Goal: Task Accomplishment & Management: Complete application form

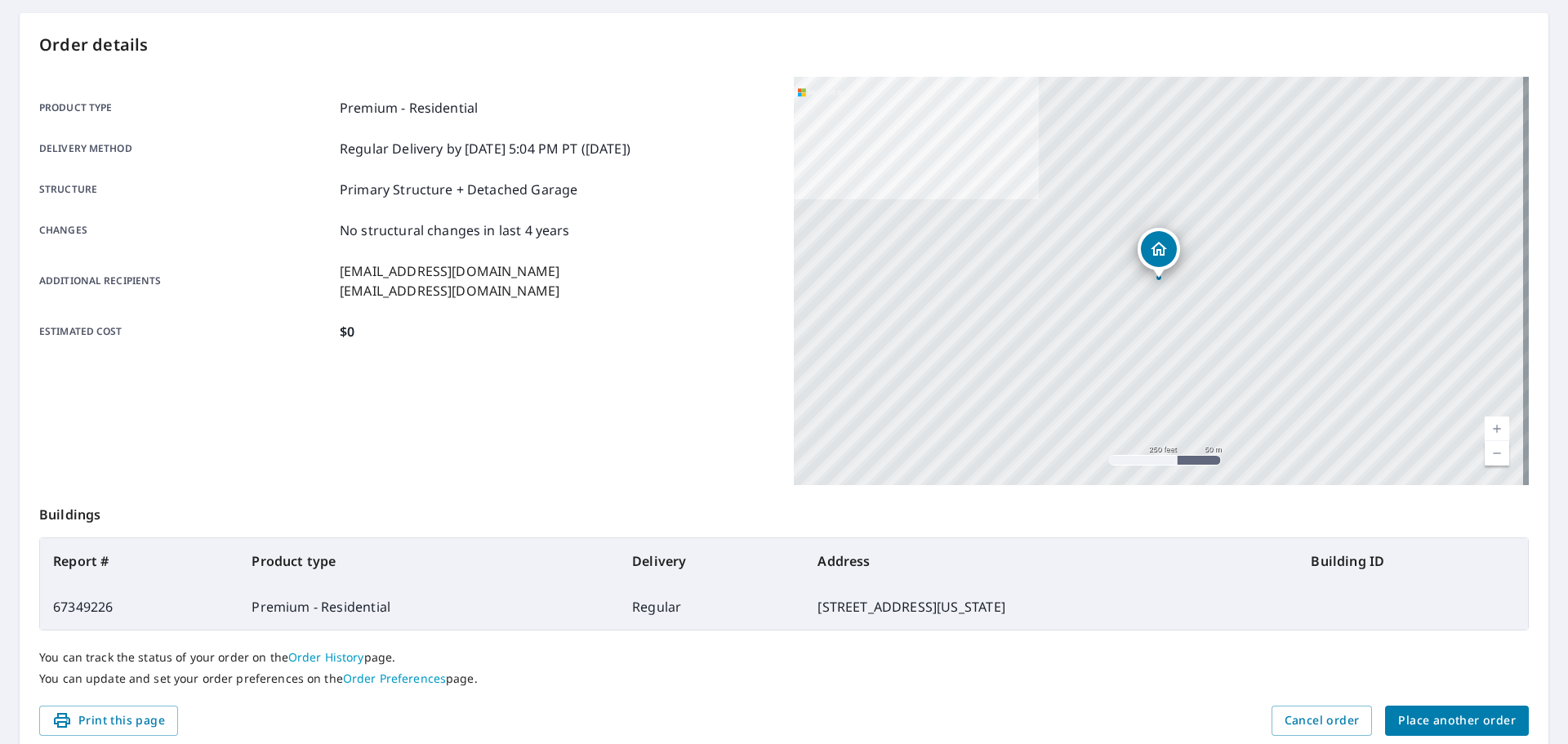
scroll to position [217, 0]
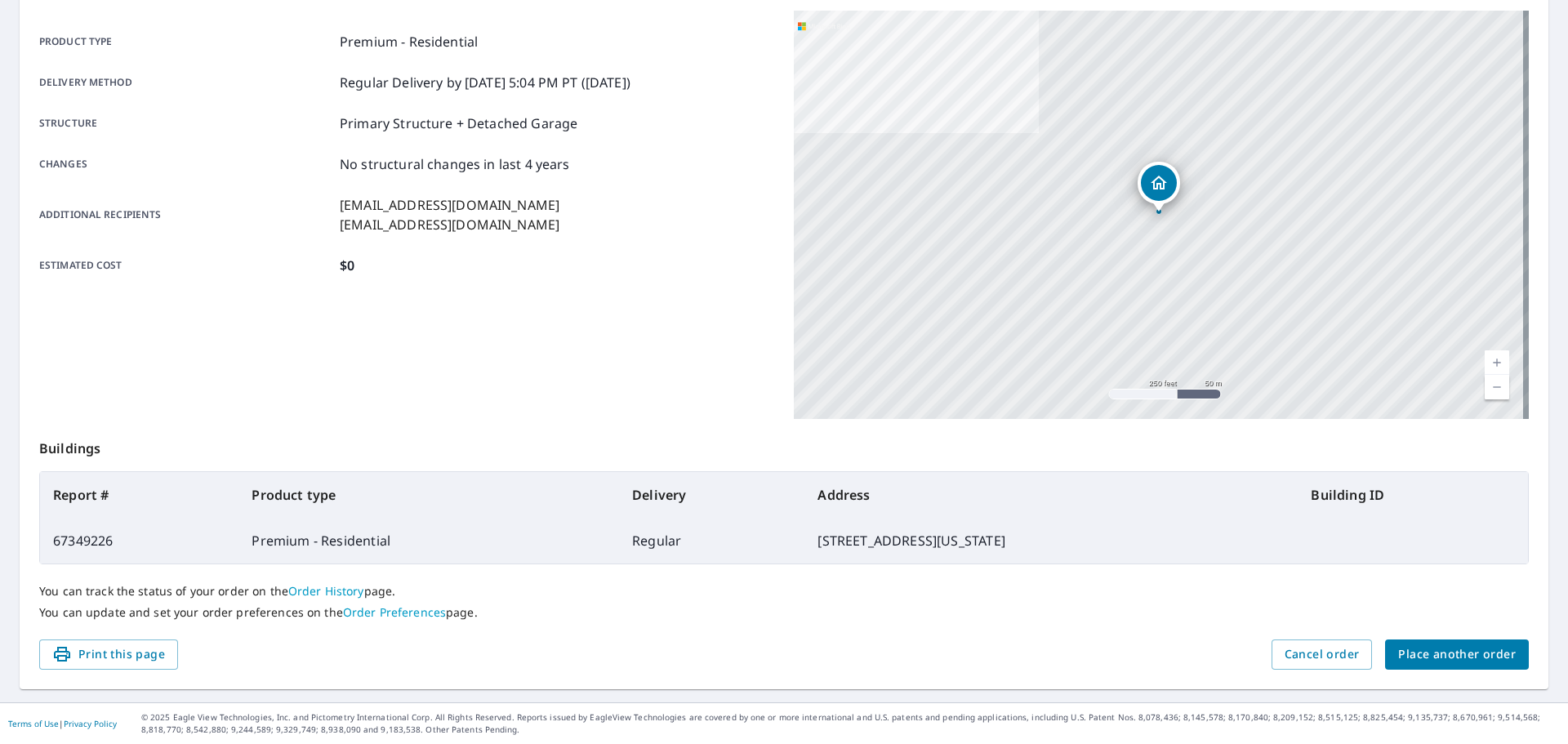
click at [1398, 662] on span "Place another order" at bounding box center [1457, 654] width 118 height 21
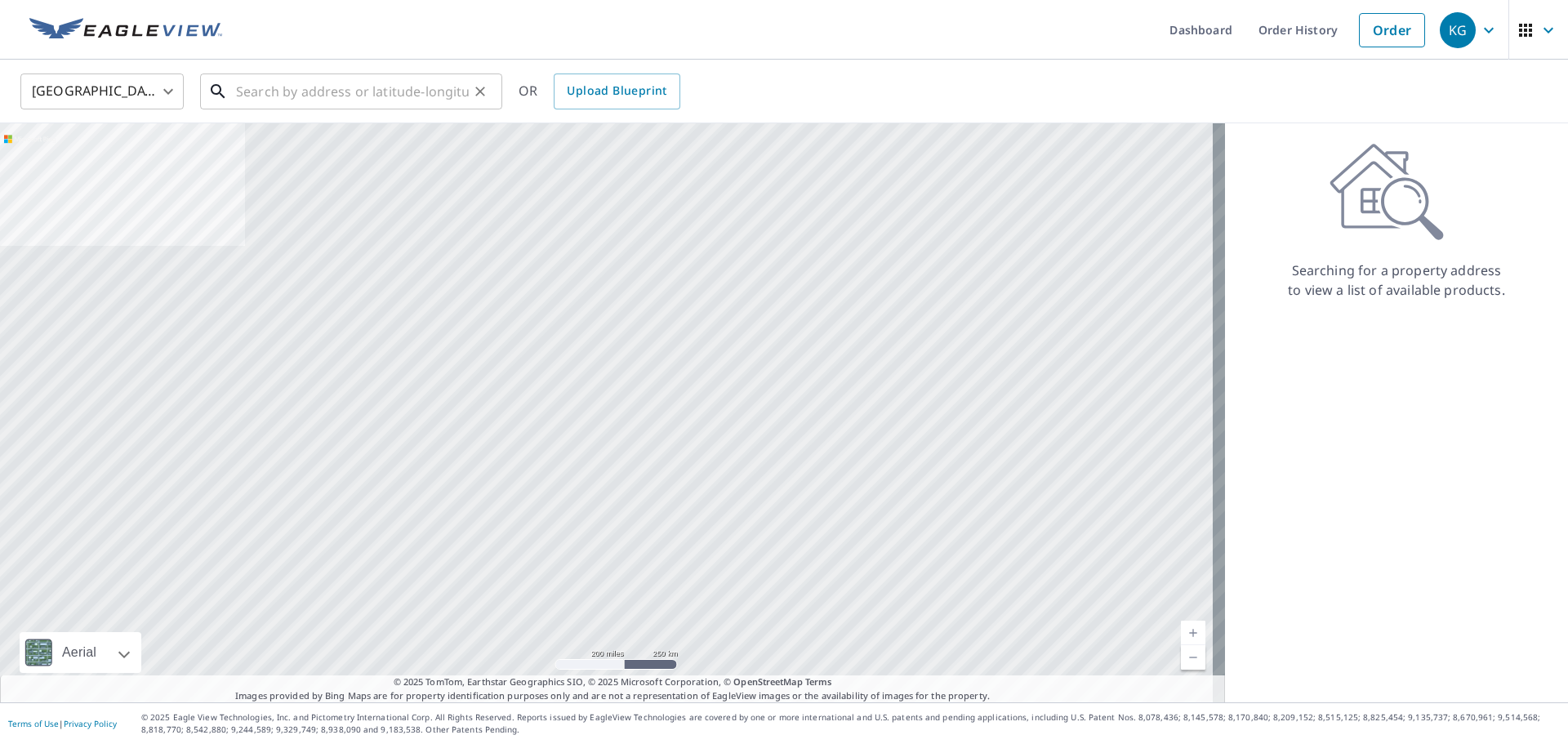
click at [266, 109] on div "​" at bounding box center [350, 92] width 302 height 36
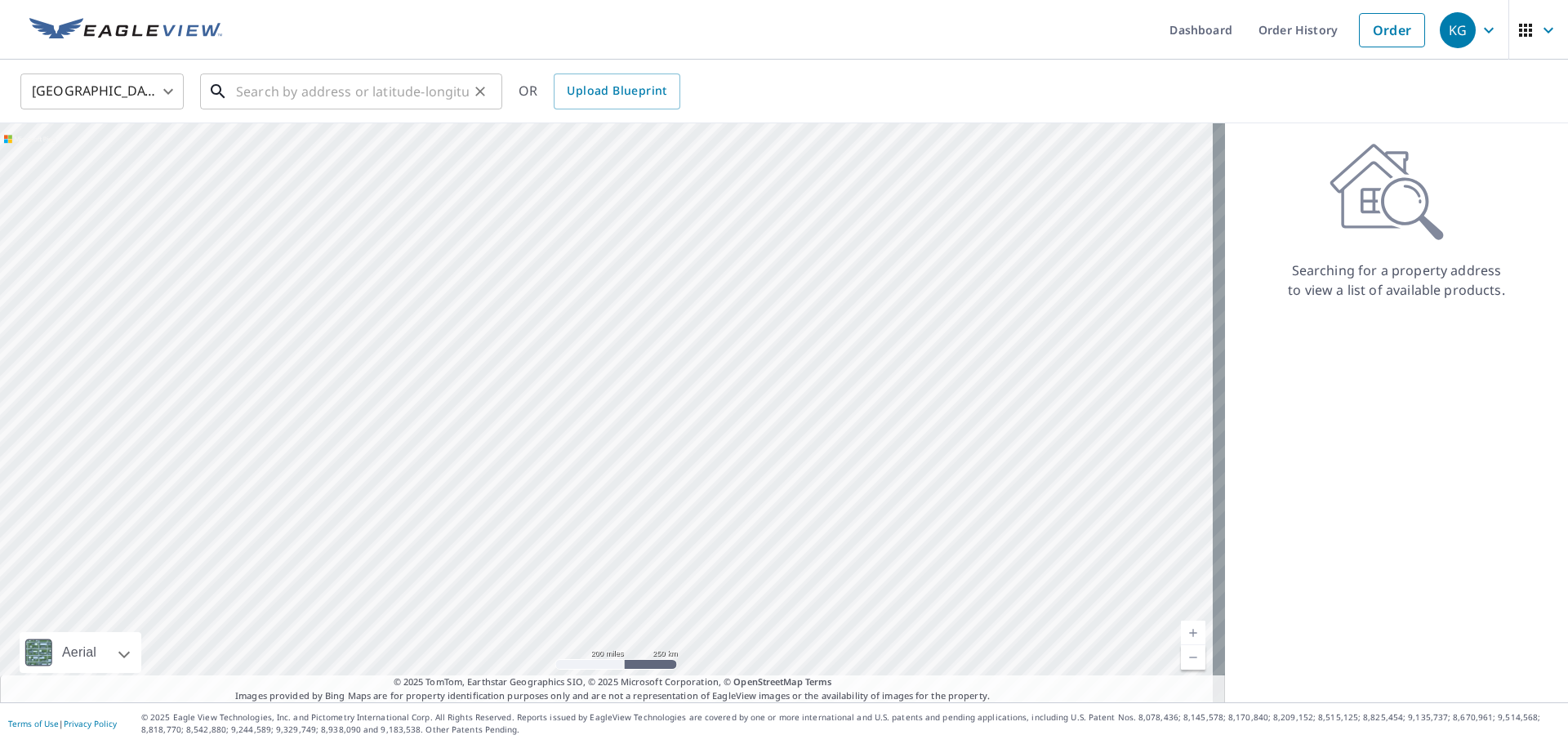
click at [402, 98] on input "text" at bounding box center [352, 92] width 233 height 45
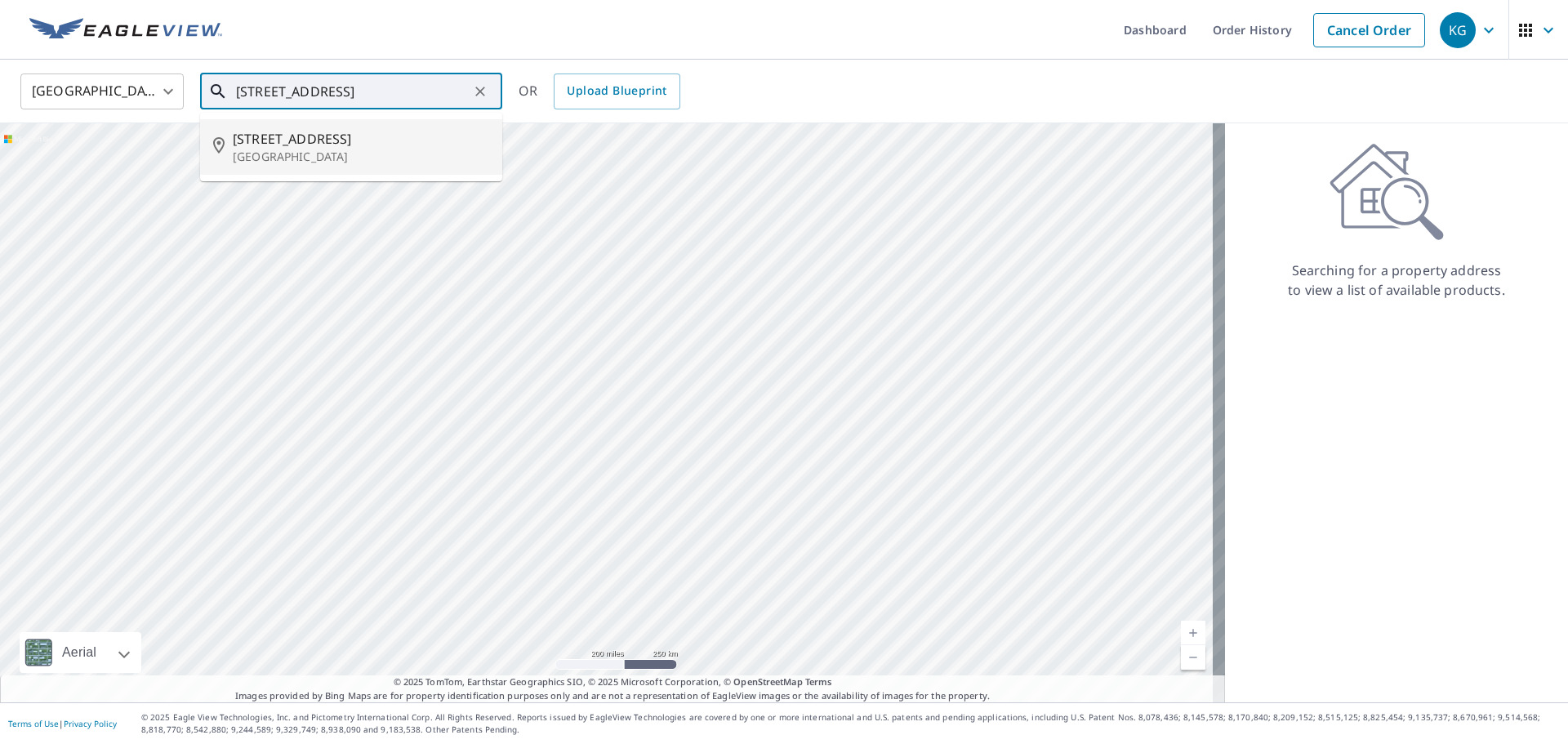
click at [394, 157] on p "[GEOGRAPHIC_DATA]" at bounding box center [361, 156] width 257 height 17
type input "[STREET_ADDRESS]"
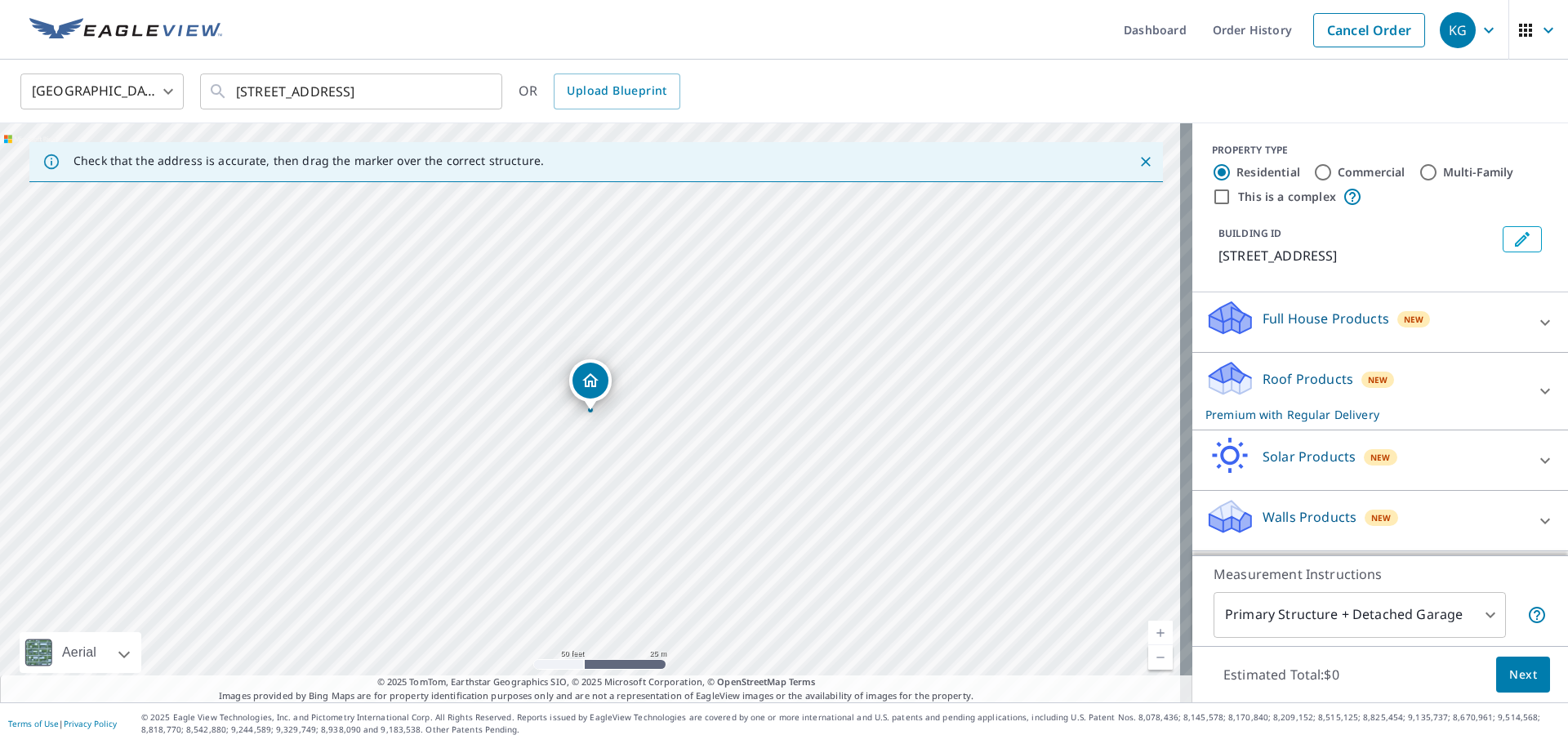
click at [1524, 675] on span "Next" at bounding box center [1523, 675] width 28 height 21
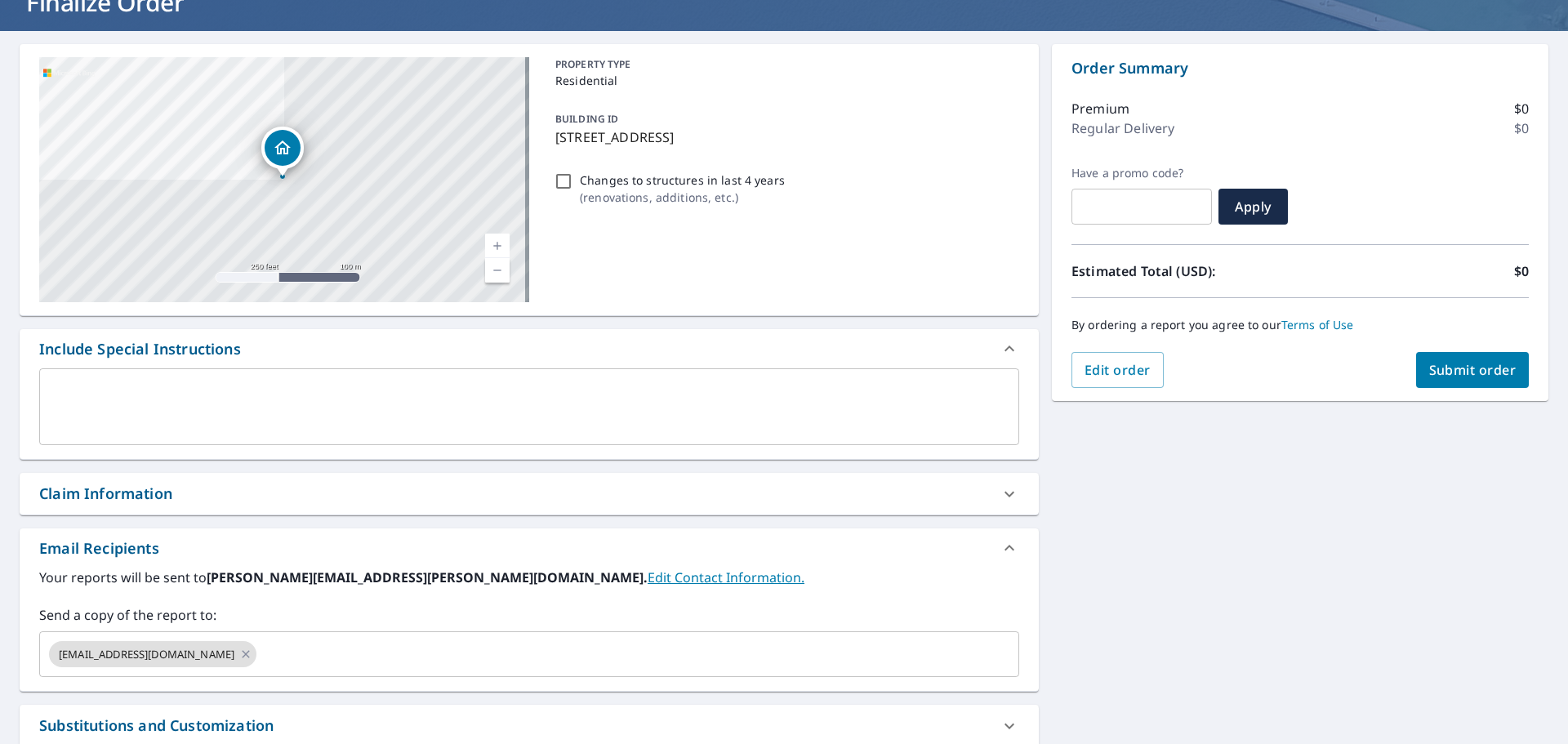
scroll to position [245, 0]
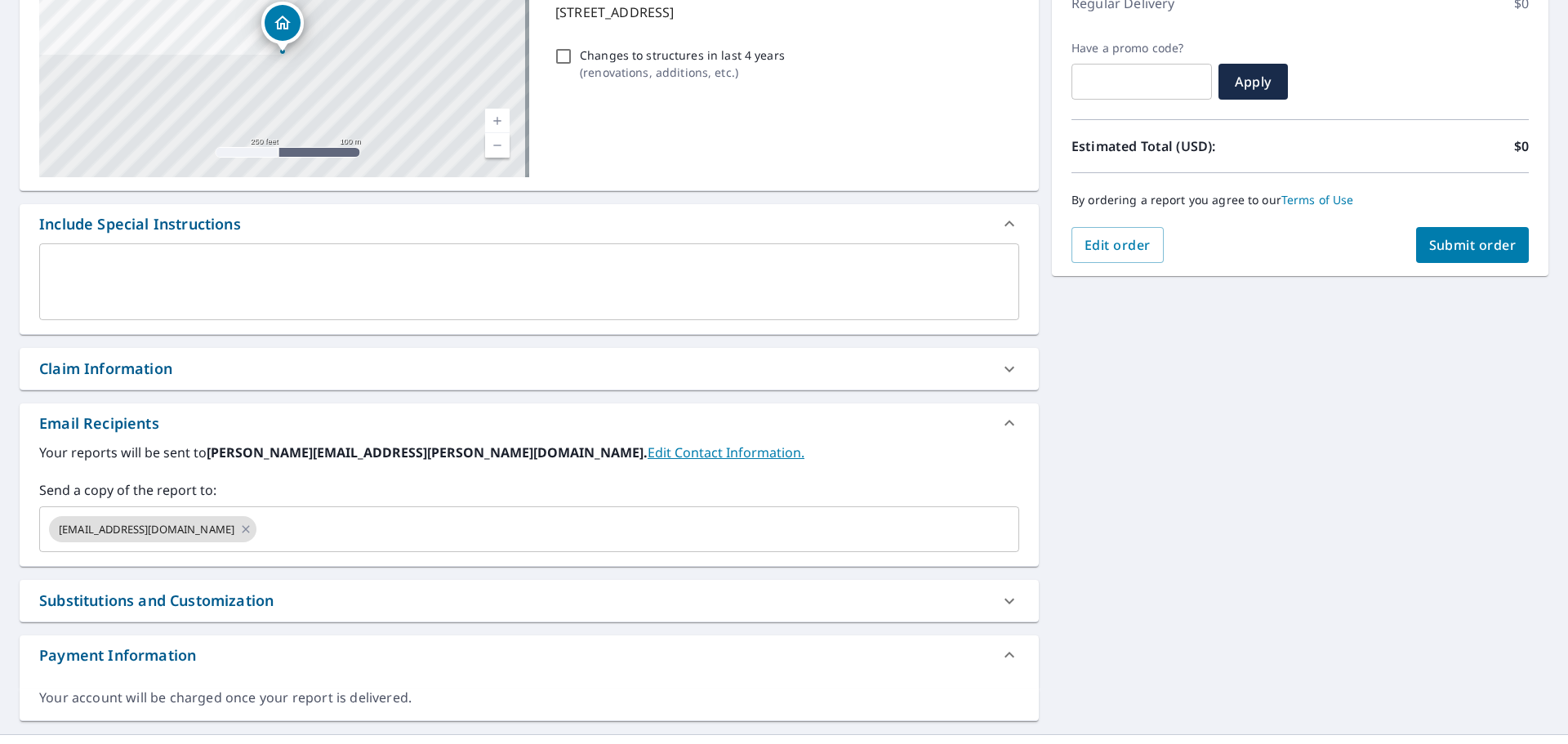
click at [180, 382] on div "Claim Information" at bounding box center [529, 369] width 1019 height 41
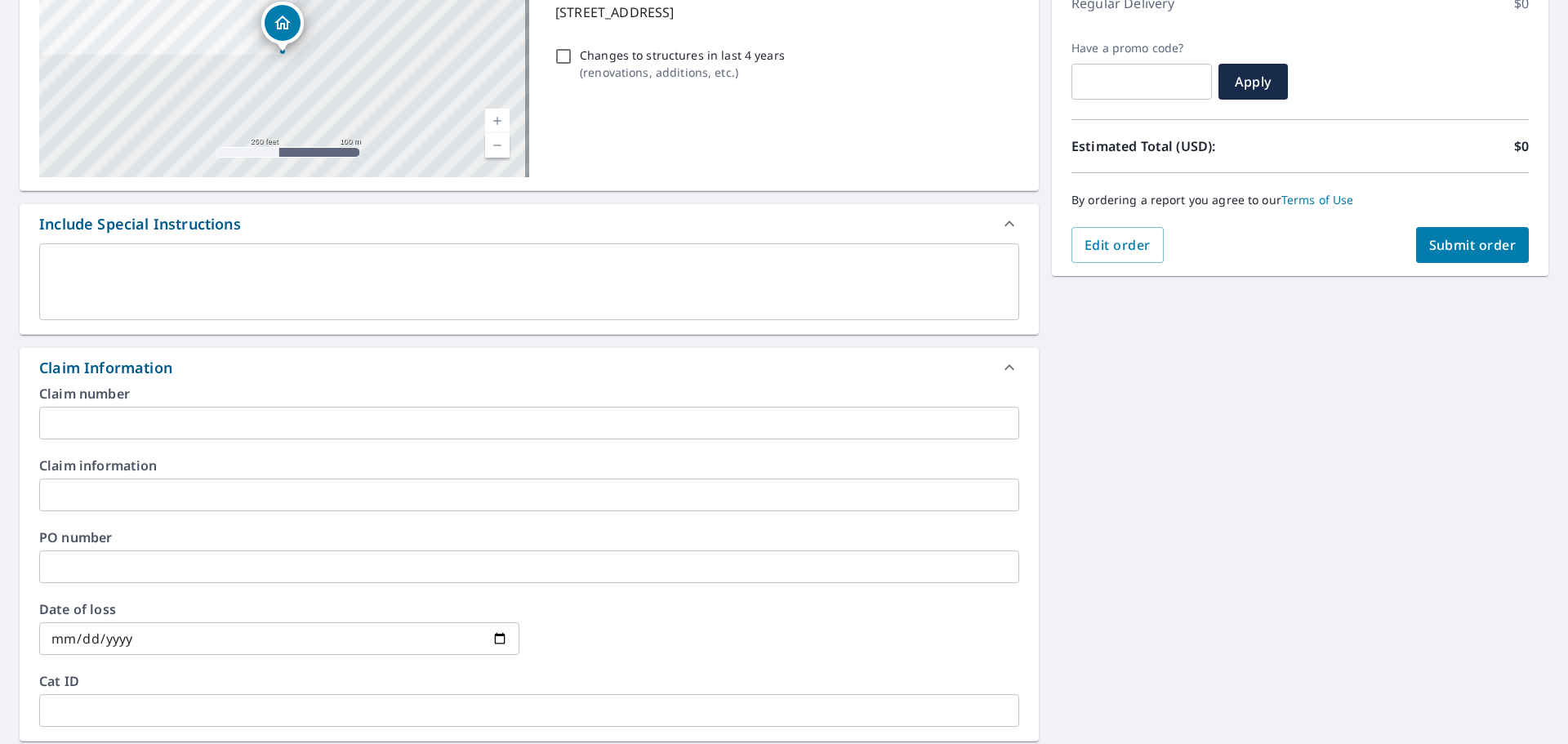
click at [186, 424] on input "text" at bounding box center [529, 422] width 980 height 32
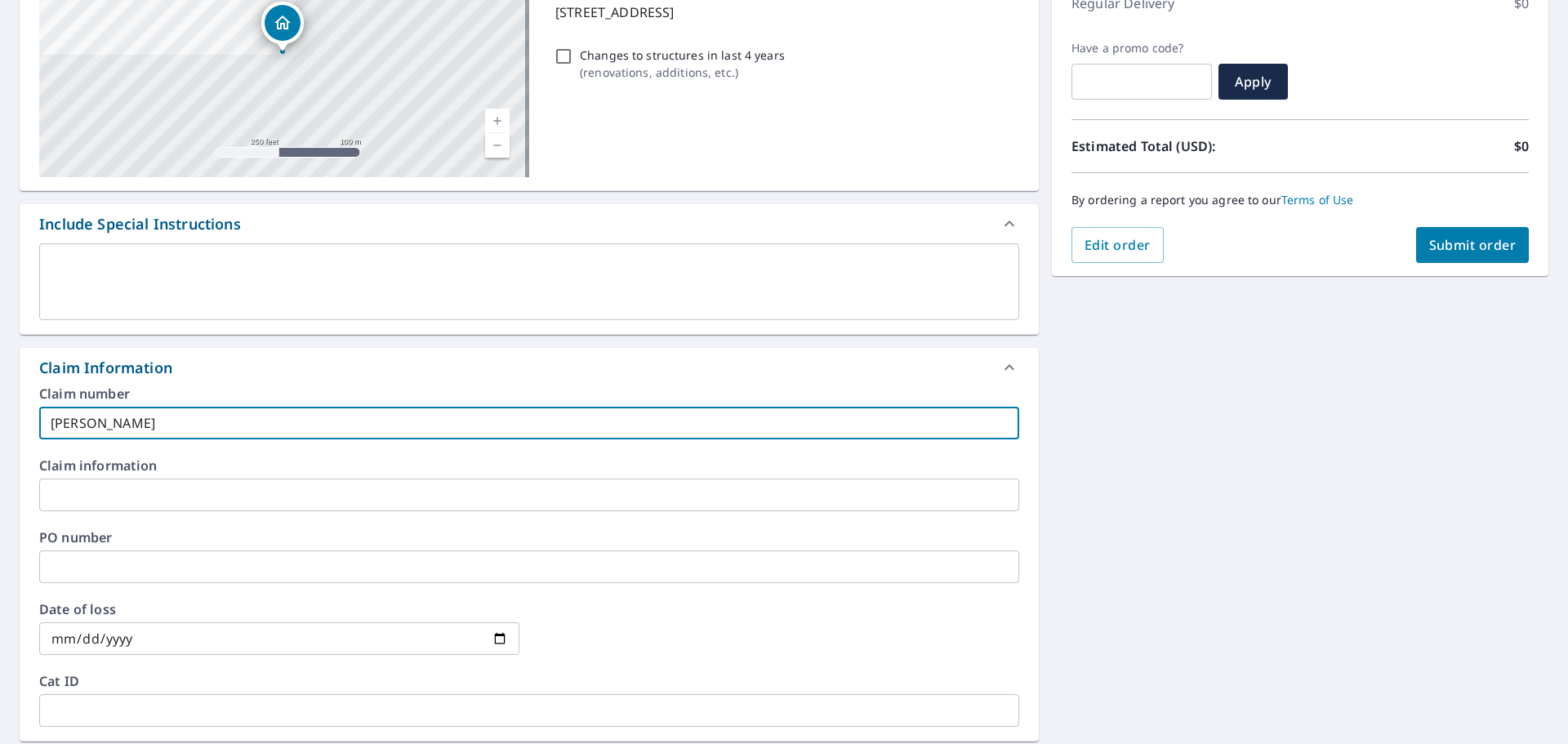
type input "dylan harden-vs"
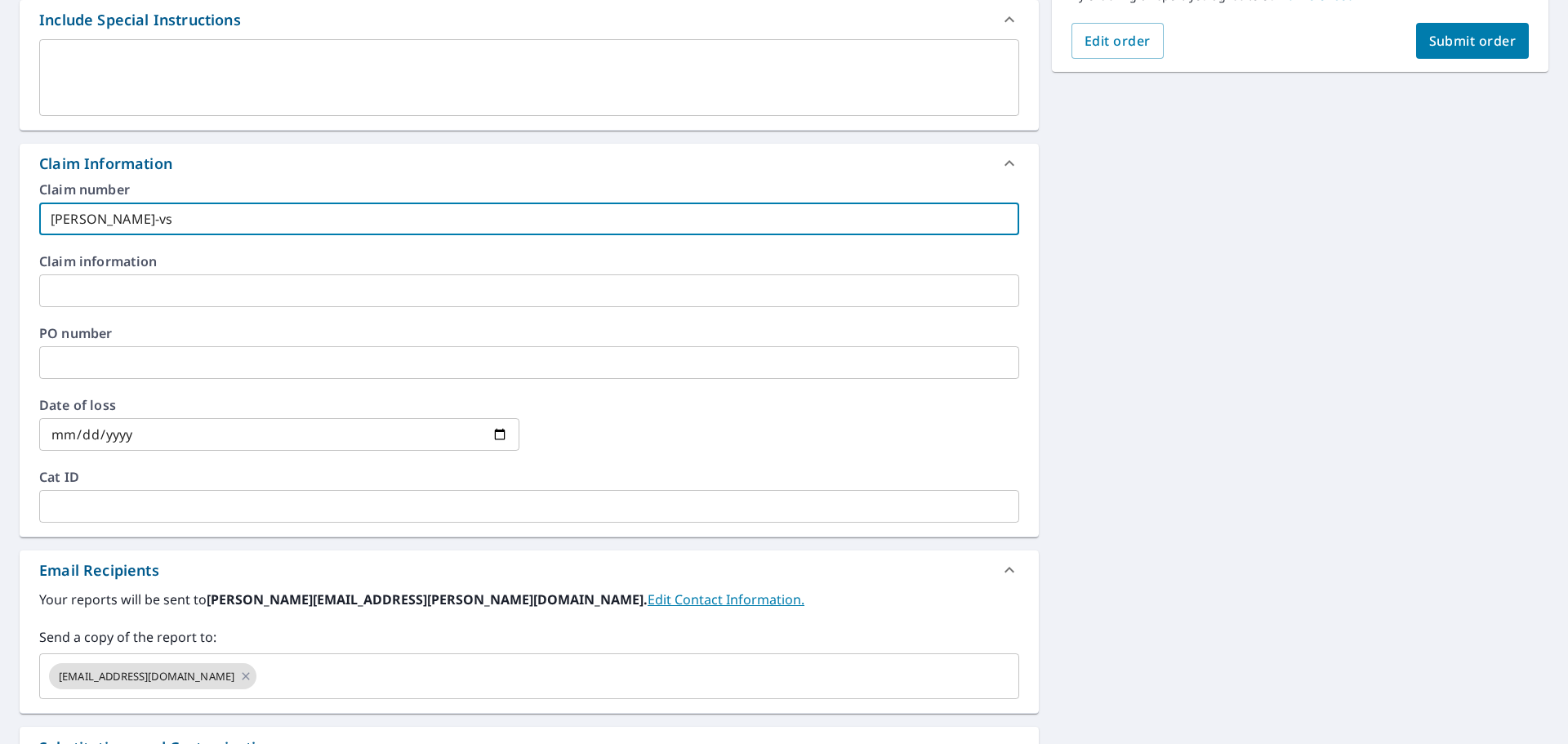
scroll to position [572, 0]
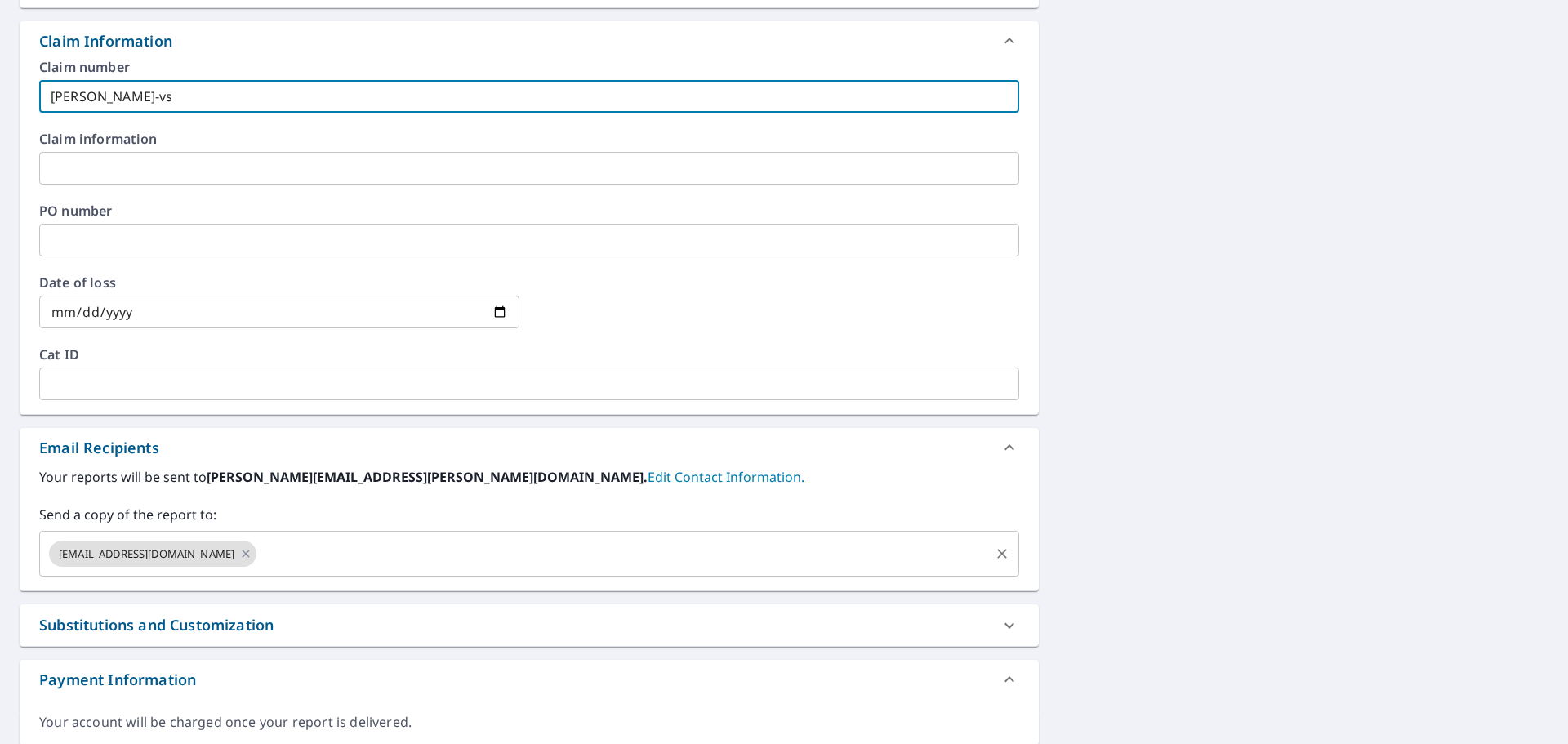
click at [278, 546] on input "text" at bounding box center [623, 554] width 729 height 31
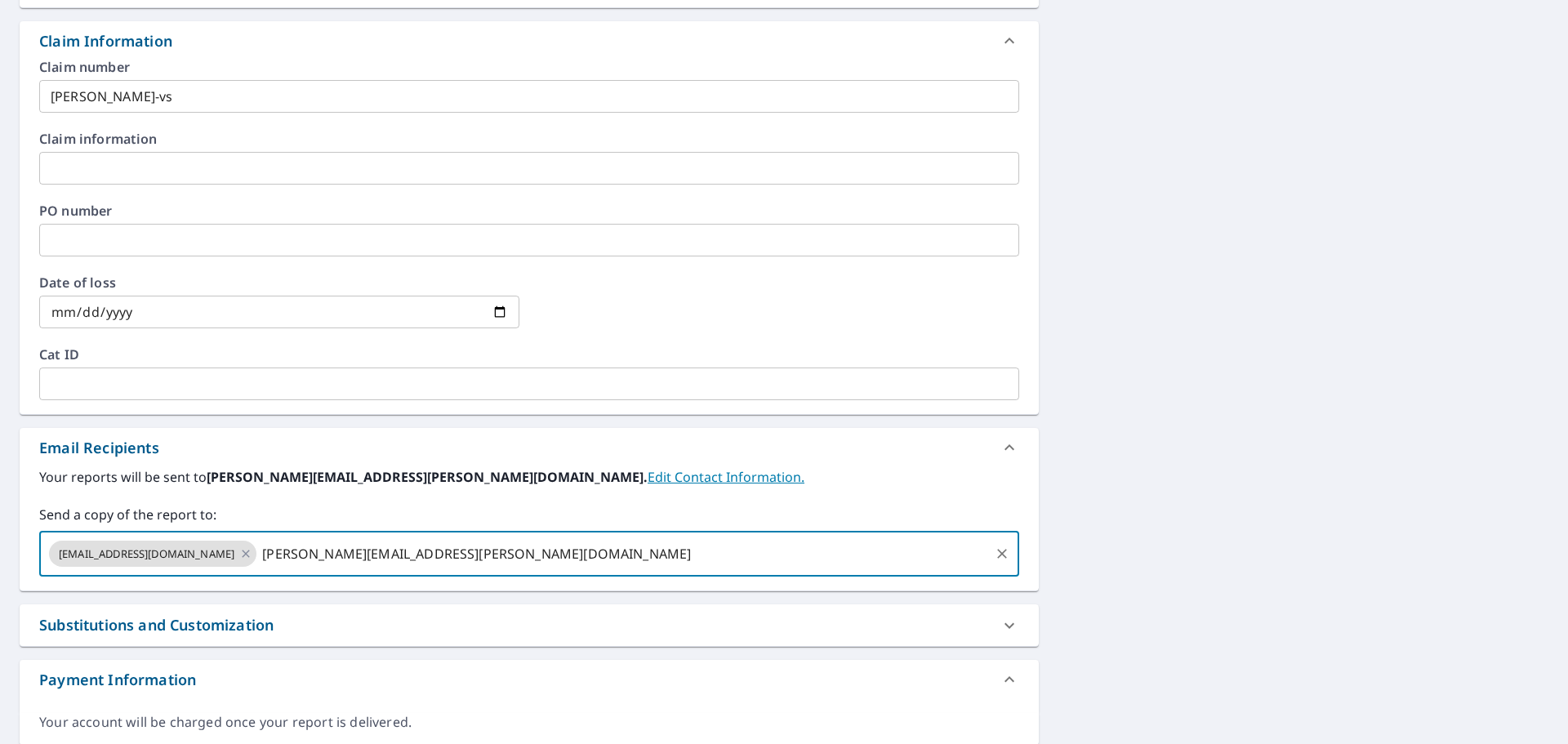
type input "dylan.harden@quickroofing.com"
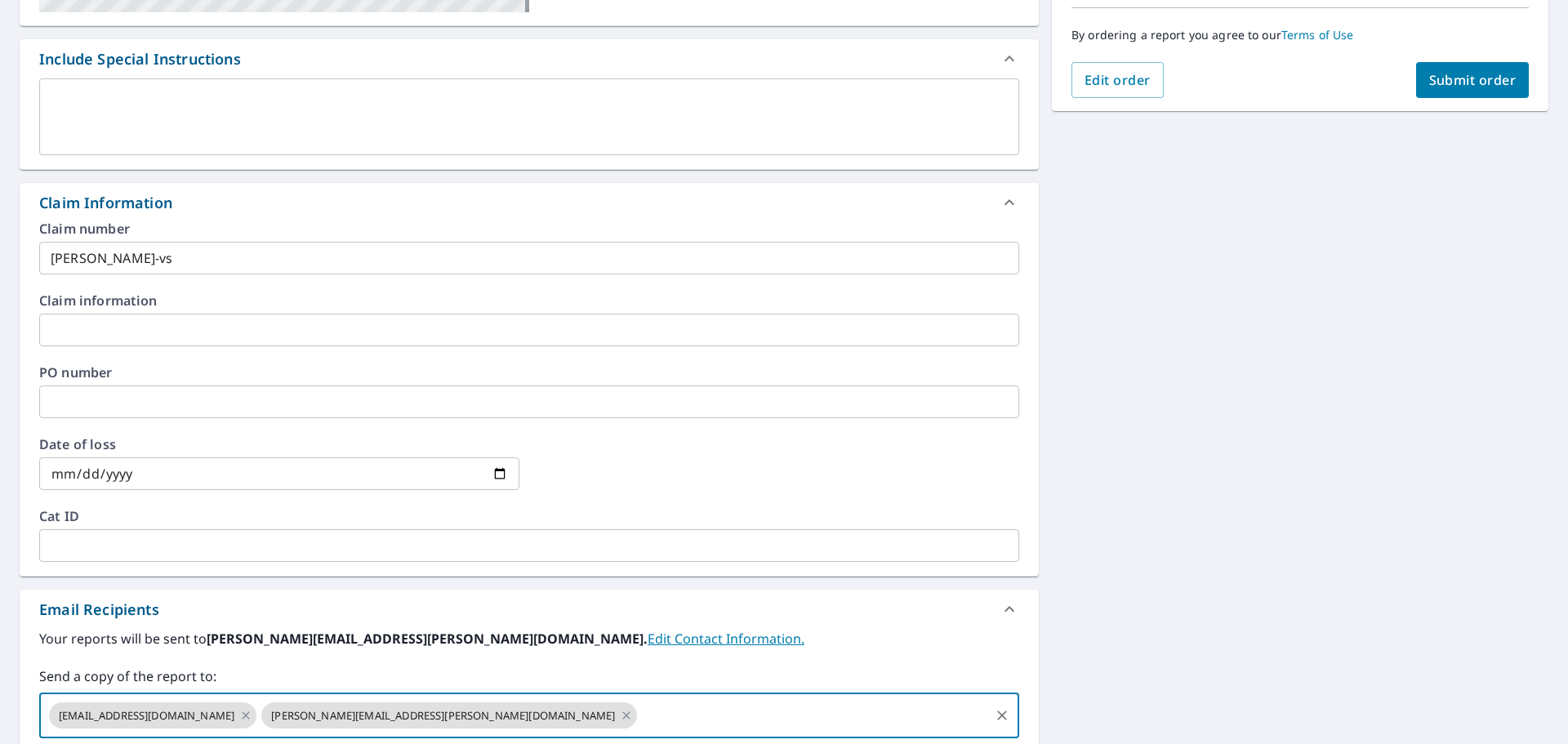
scroll to position [245, 0]
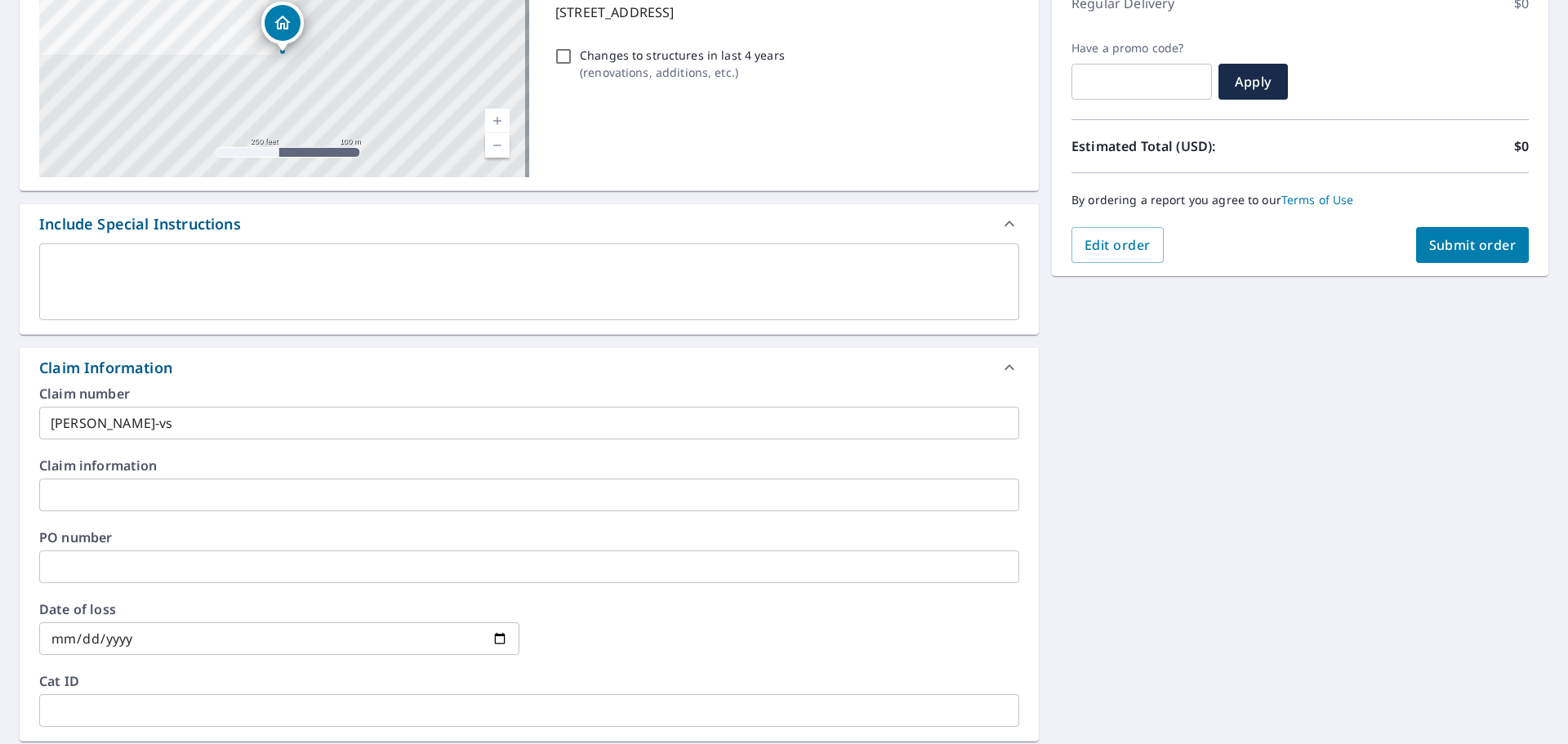
click at [1430, 248] on span "Submit order" at bounding box center [1473, 245] width 88 height 18
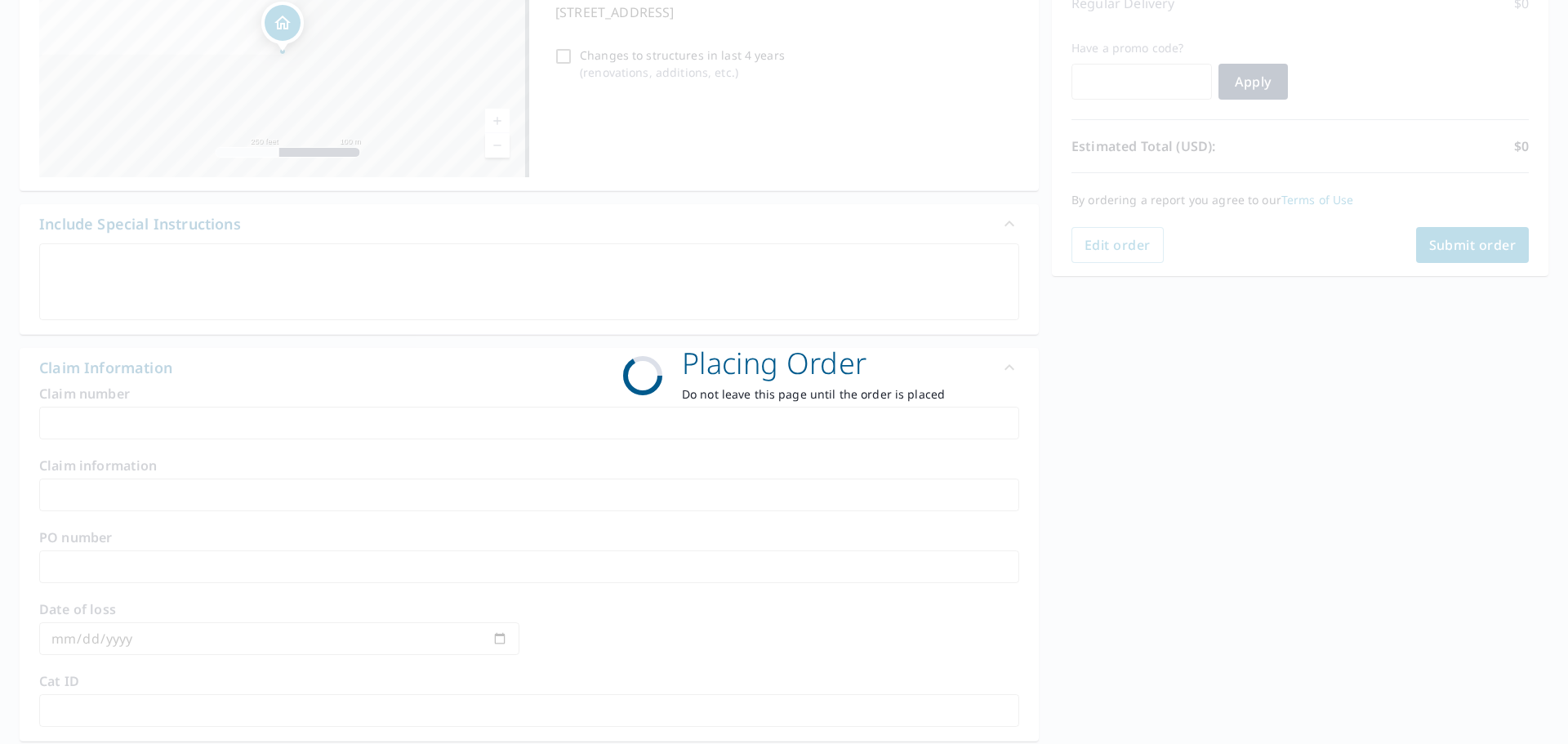
scroll to position [217, 0]
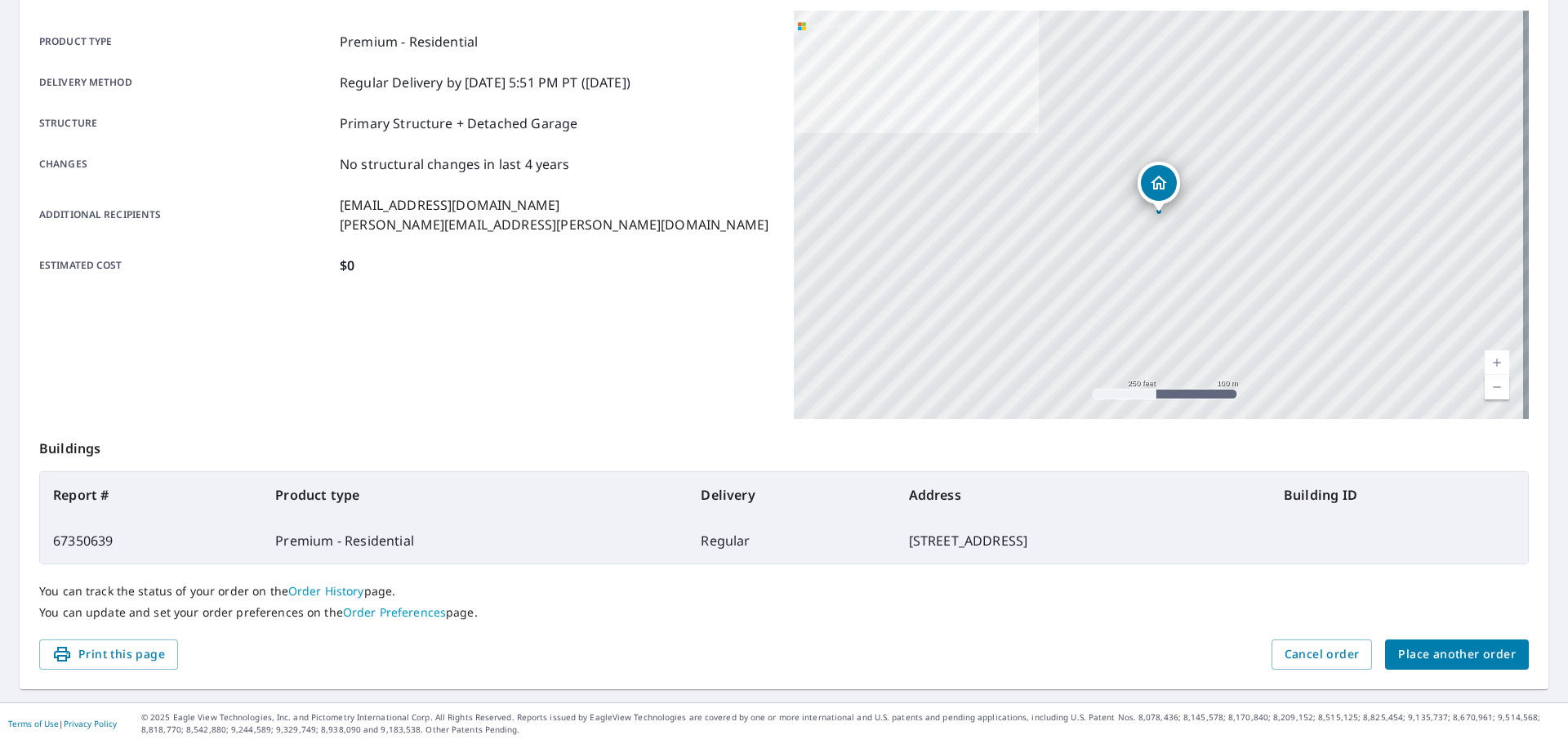
click at [1505, 653] on button "Place another order" at bounding box center [1457, 654] width 144 height 31
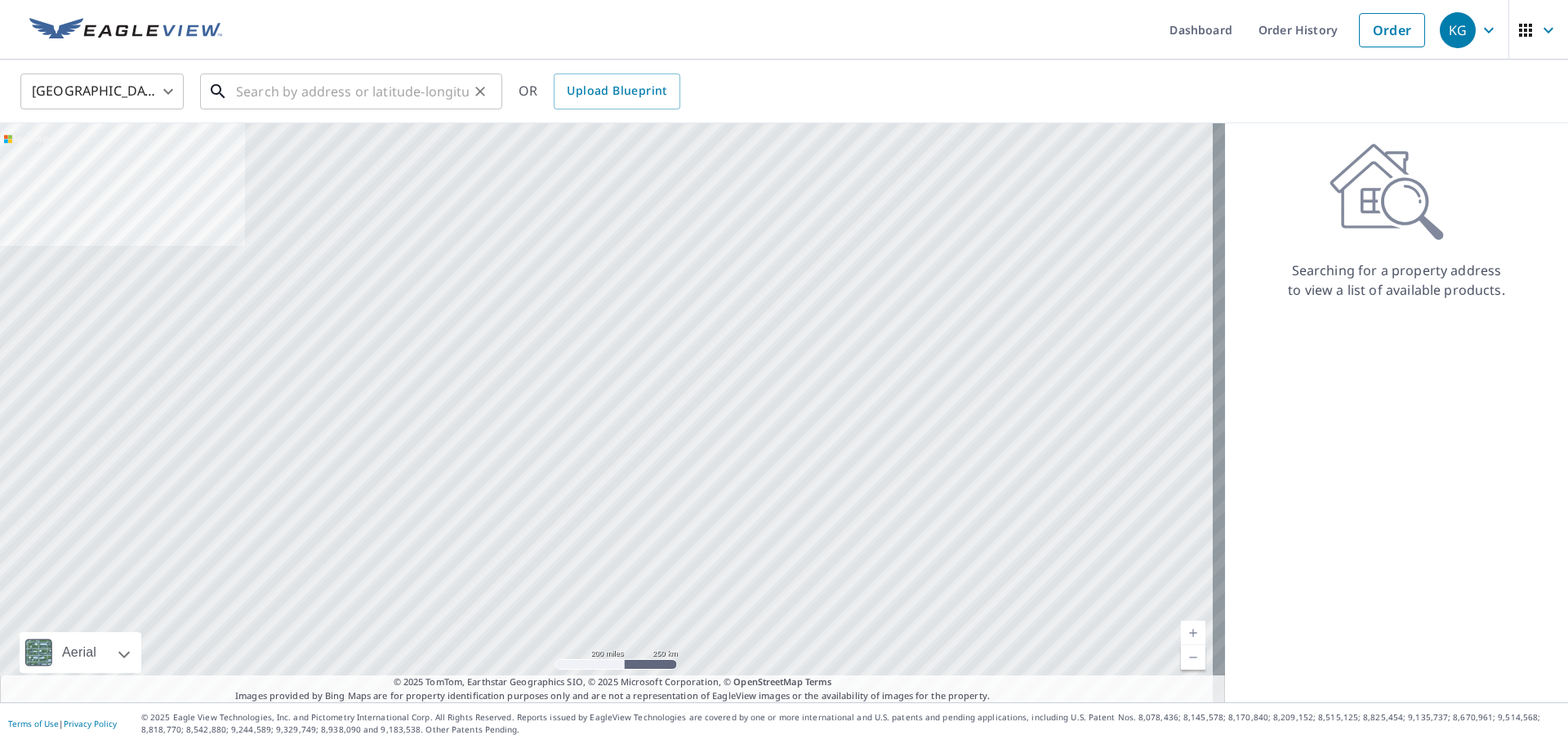
click at [271, 92] on input "text" at bounding box center [352, 92] width 233 height 45
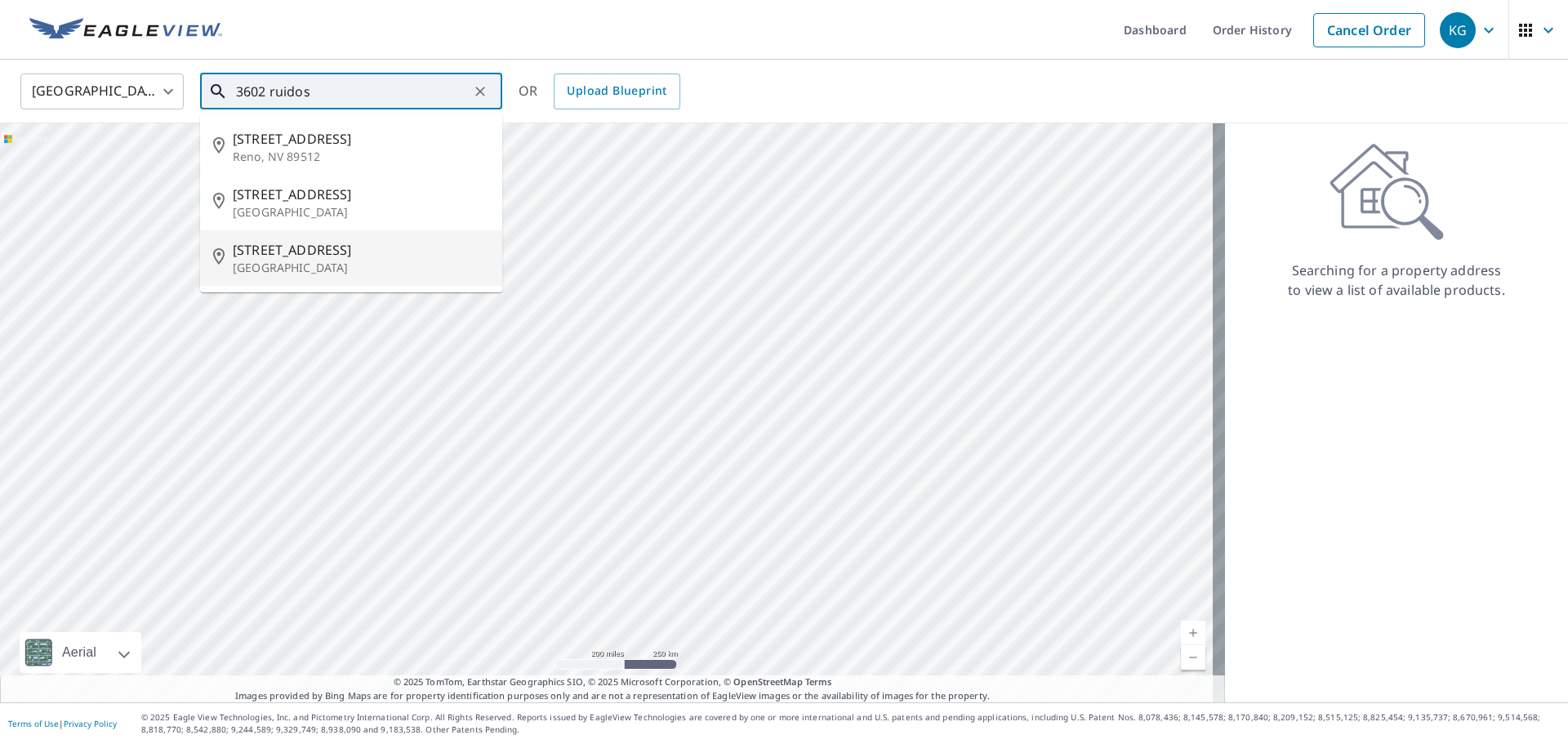
click at [275, 267] on p "Arlington, TX 76017" at bounding box center [361, 268] width 257 height 17
type input "3602 Ruidoso Ct Arlington, TX 76017"
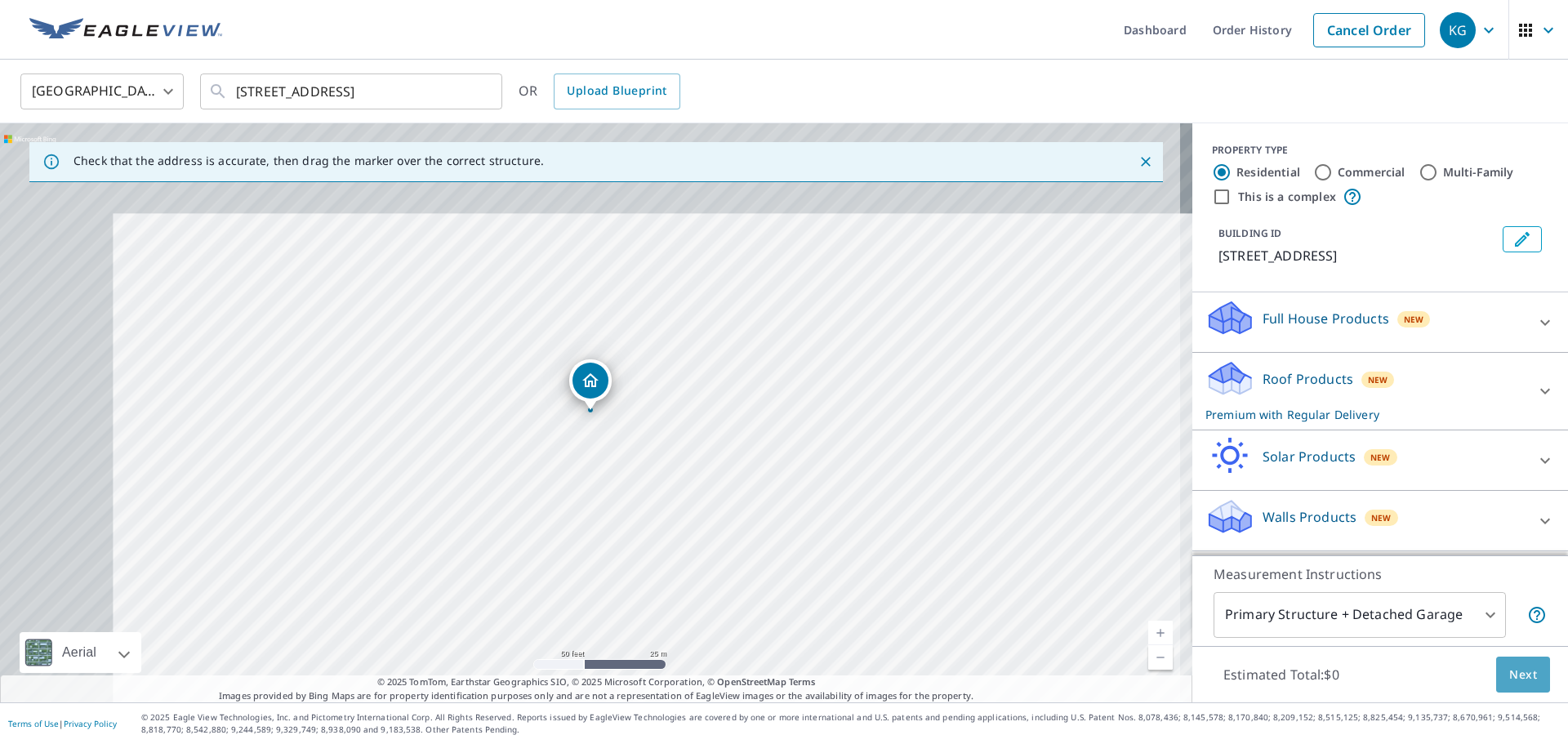
click at [1522, 666] on span "Next" at bounding box center [1523, 675] width 28 height 21
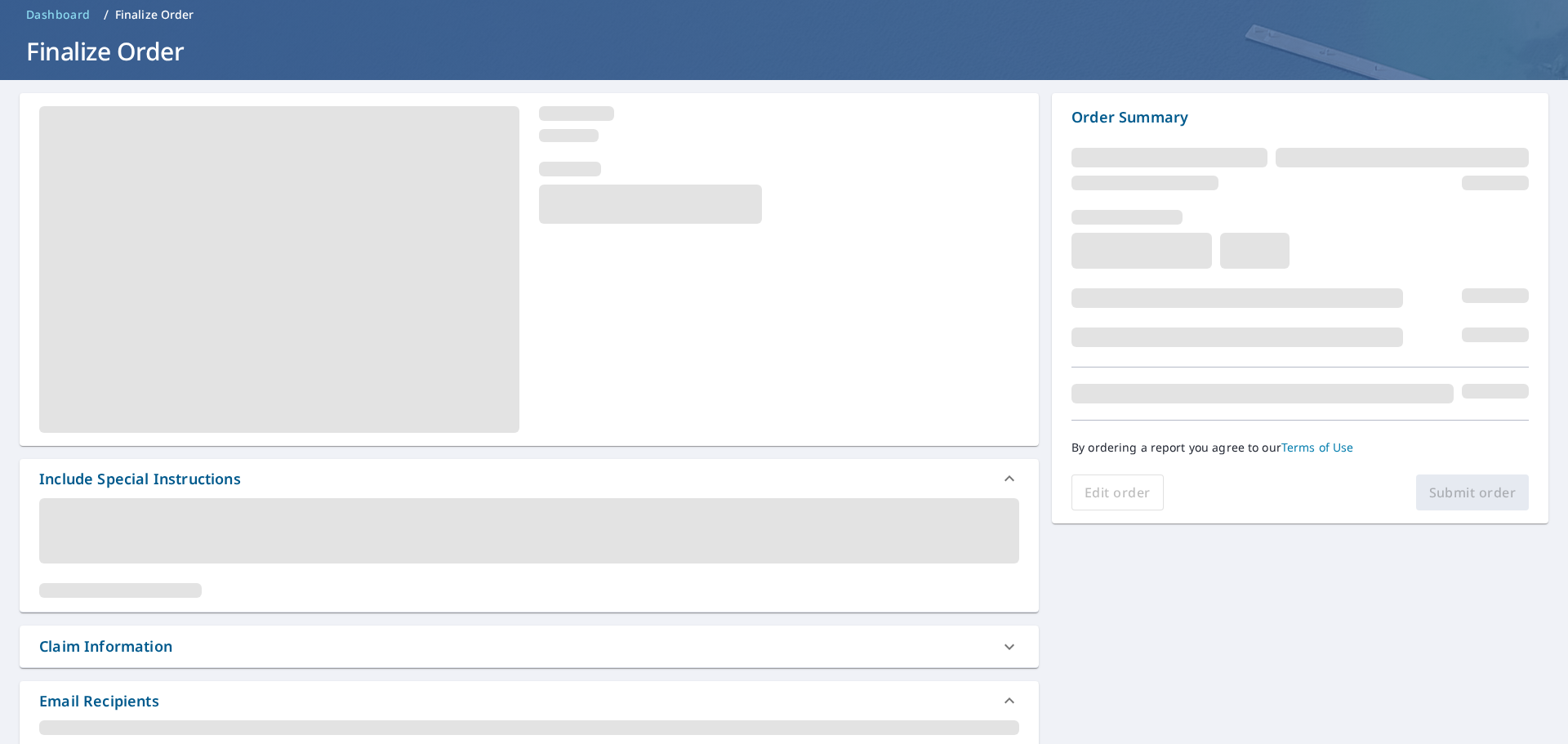
scroll to position [163, 0]
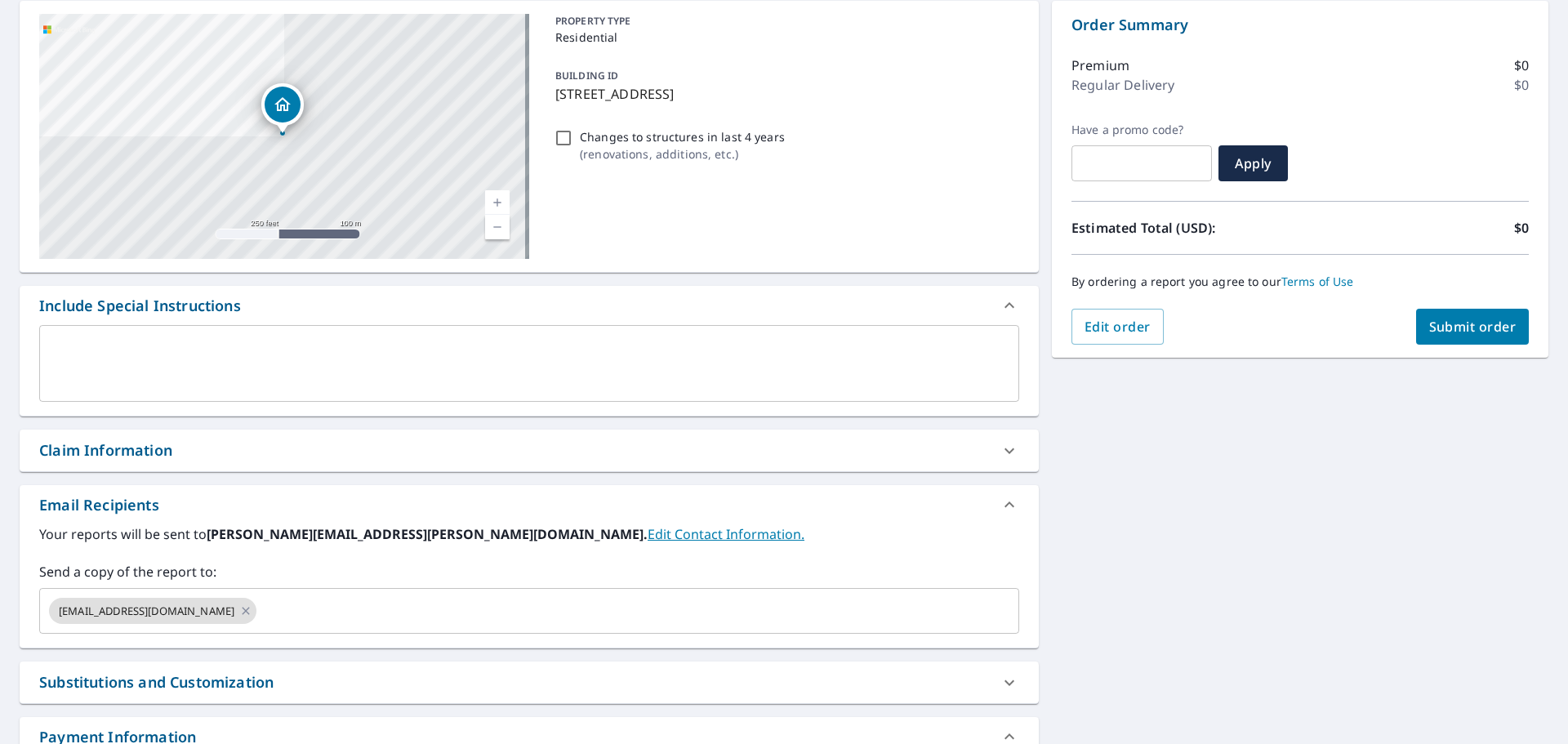
click at [147, 447] on div "Claim Information" at bounding box center [105, 451] width 133 height 22
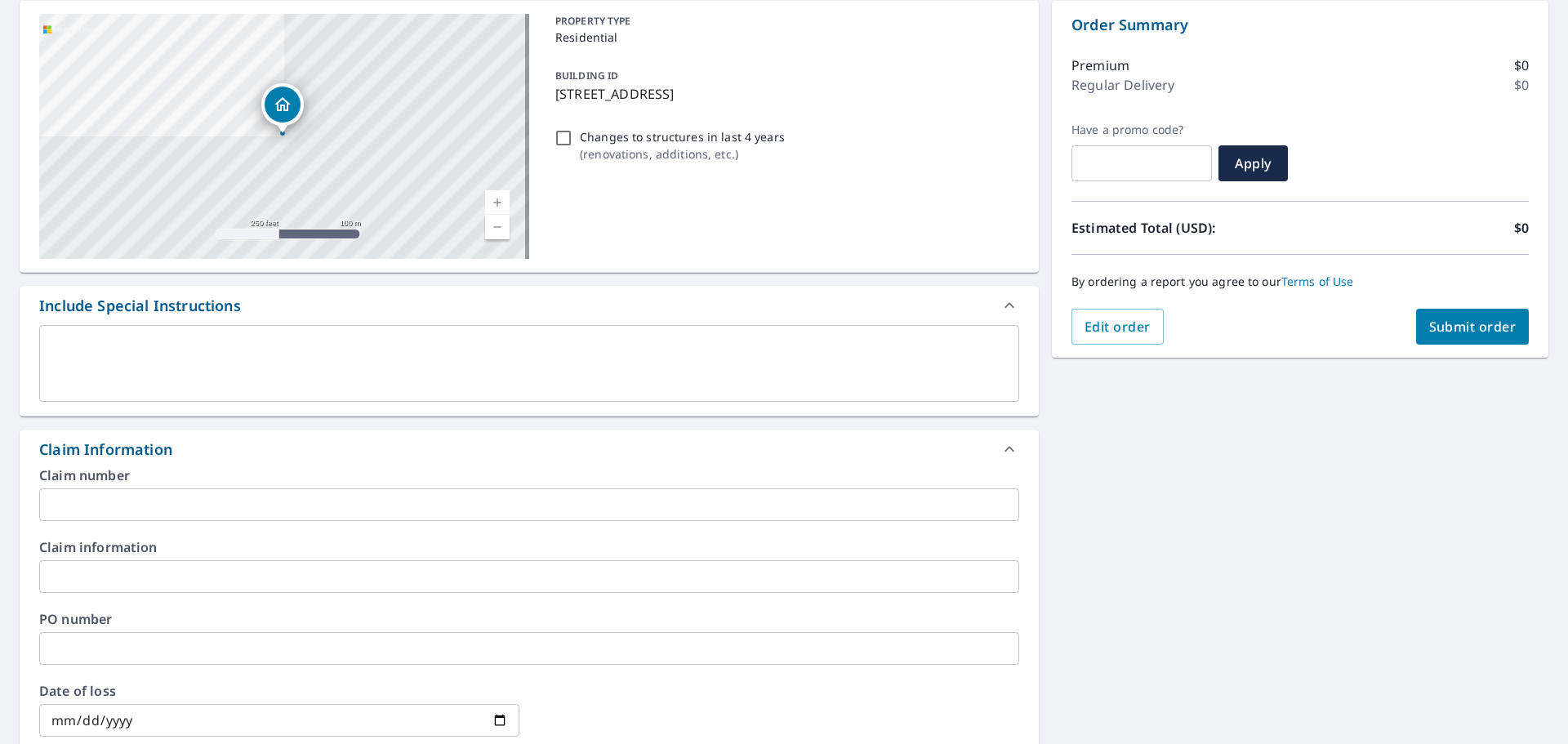
click at [147, 479] on label "Claim number" at bounding box center [529, 475] width 980 height 13
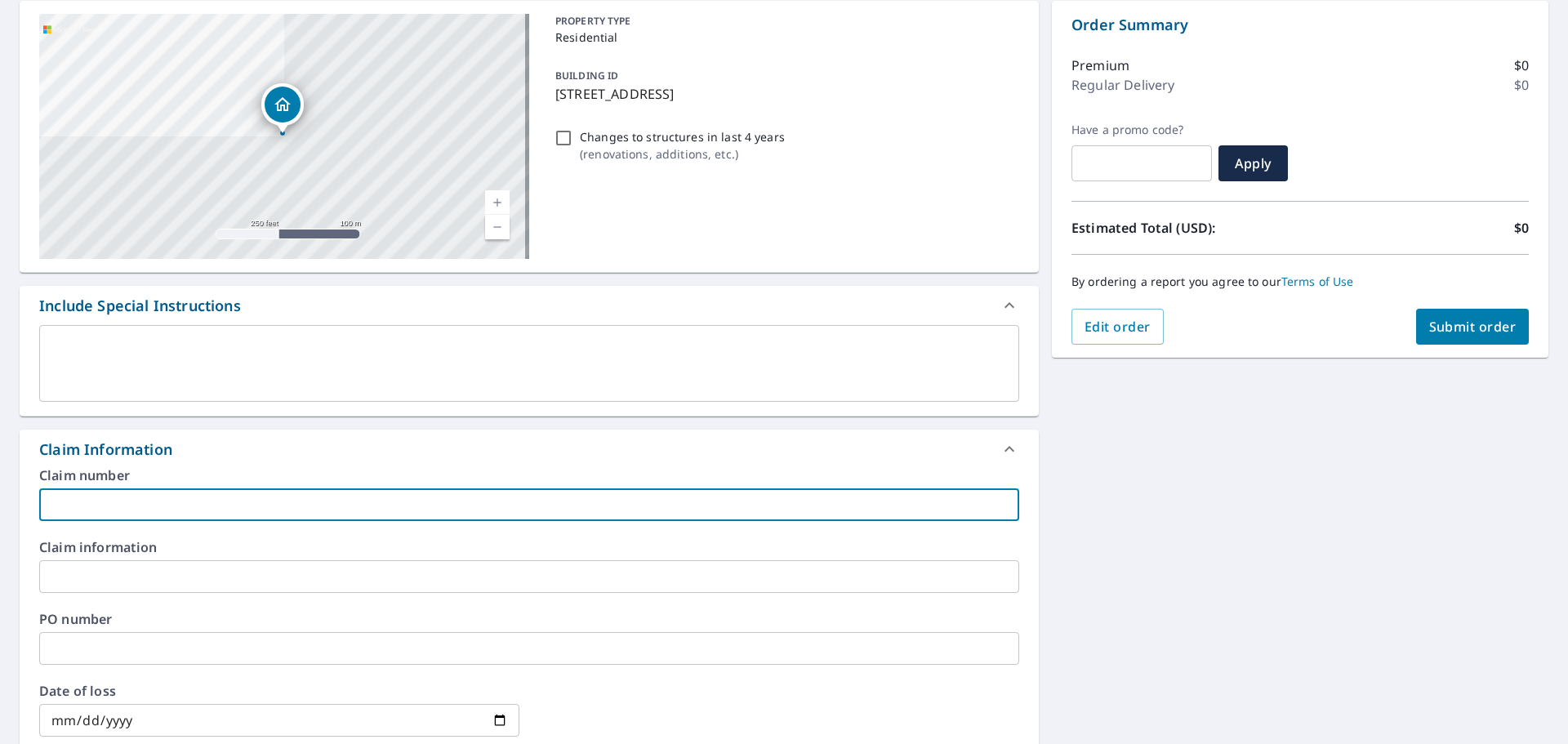
click at [150, 502] on input "text" at bounding box center [529, 504] width 980 height 32
click at [129, 492] on input "jase box" at bounding box center [529, 504] width 980 height 32
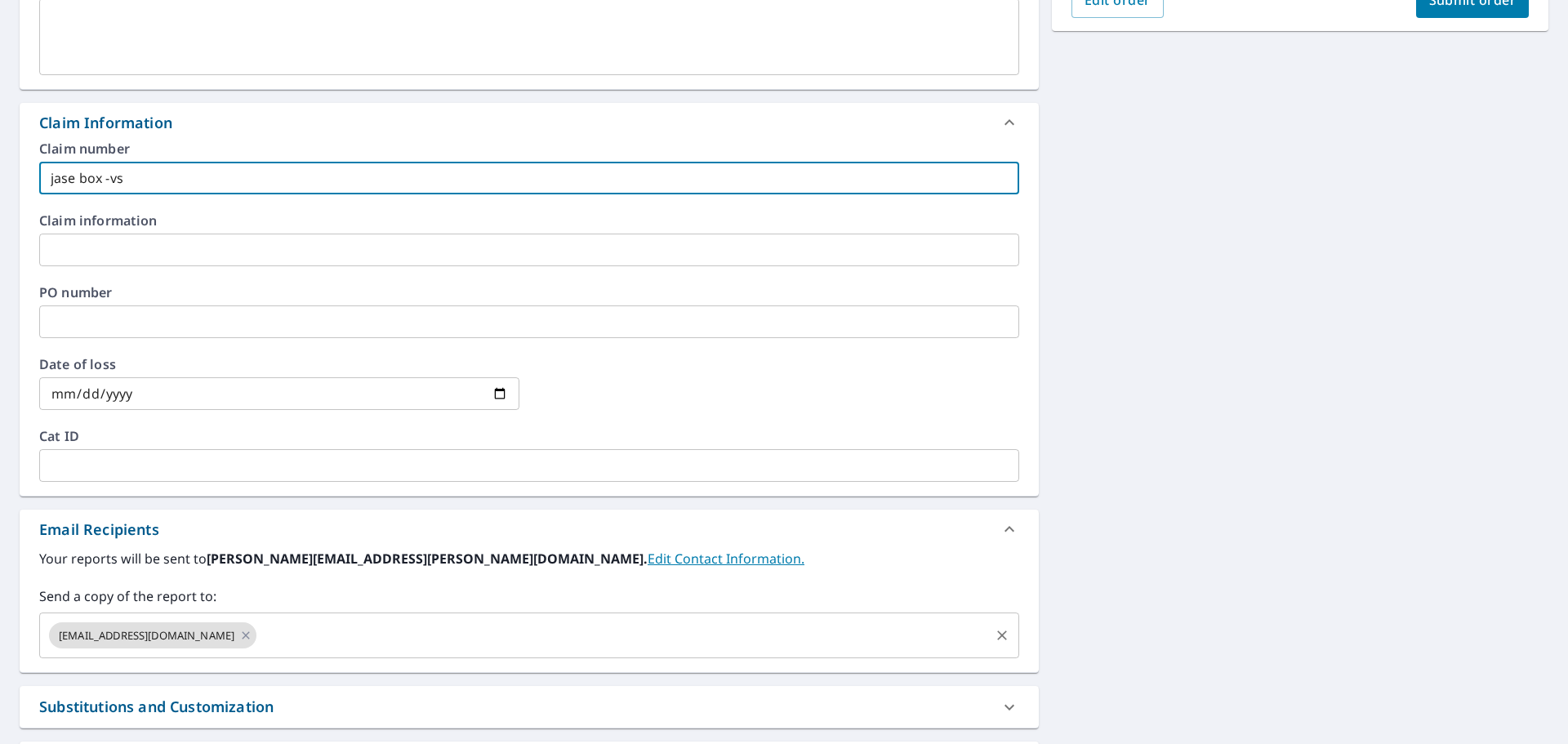
type input "jase box -vs"
drag, startPoint x: 289, startPoint y: 632, endPoint x: 333, endPoint y: 644, distance: 45.6
click at [319, 640] on input "text" at bounding box center [623, 636] width 729 height 31
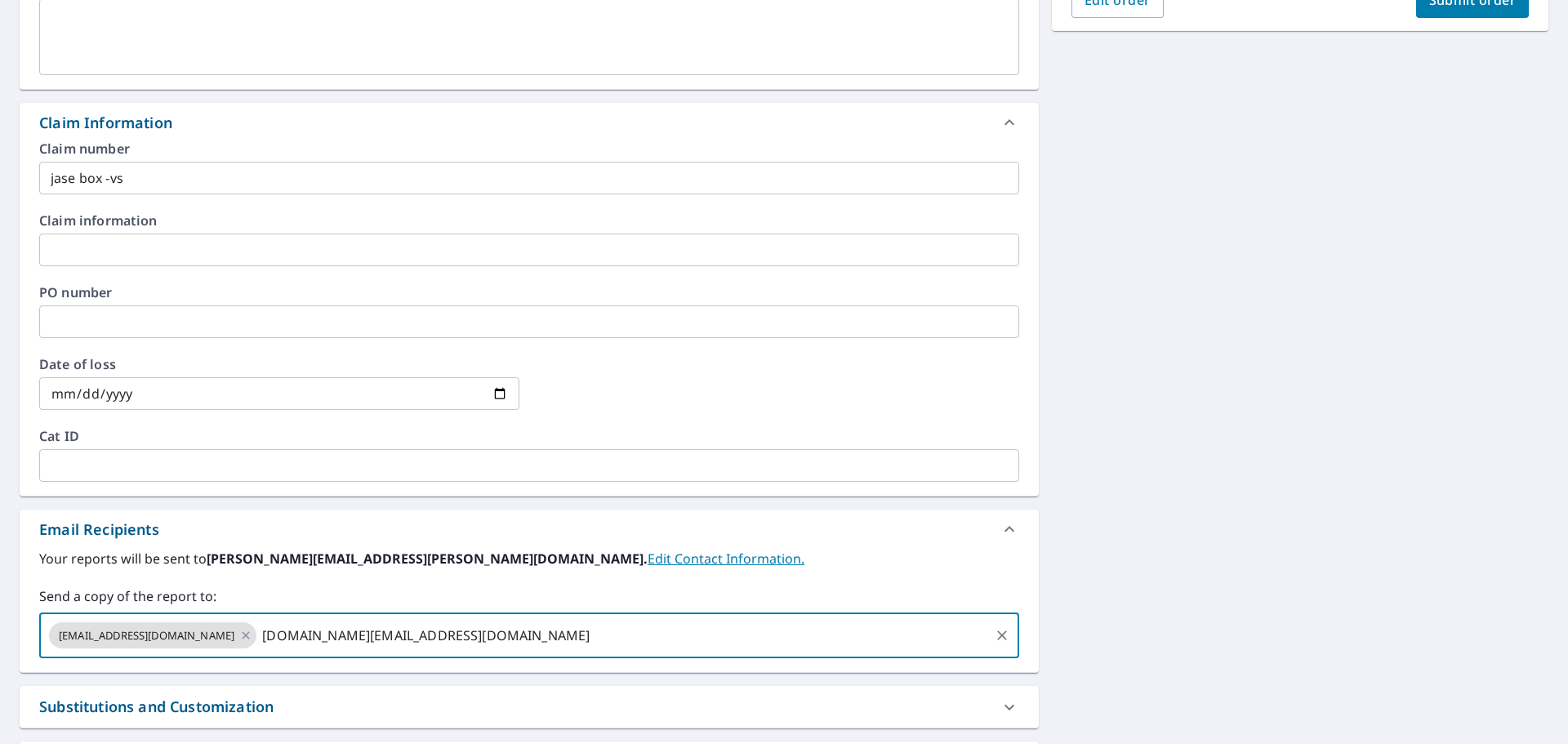
type input "jase.box@quickroofing.com"
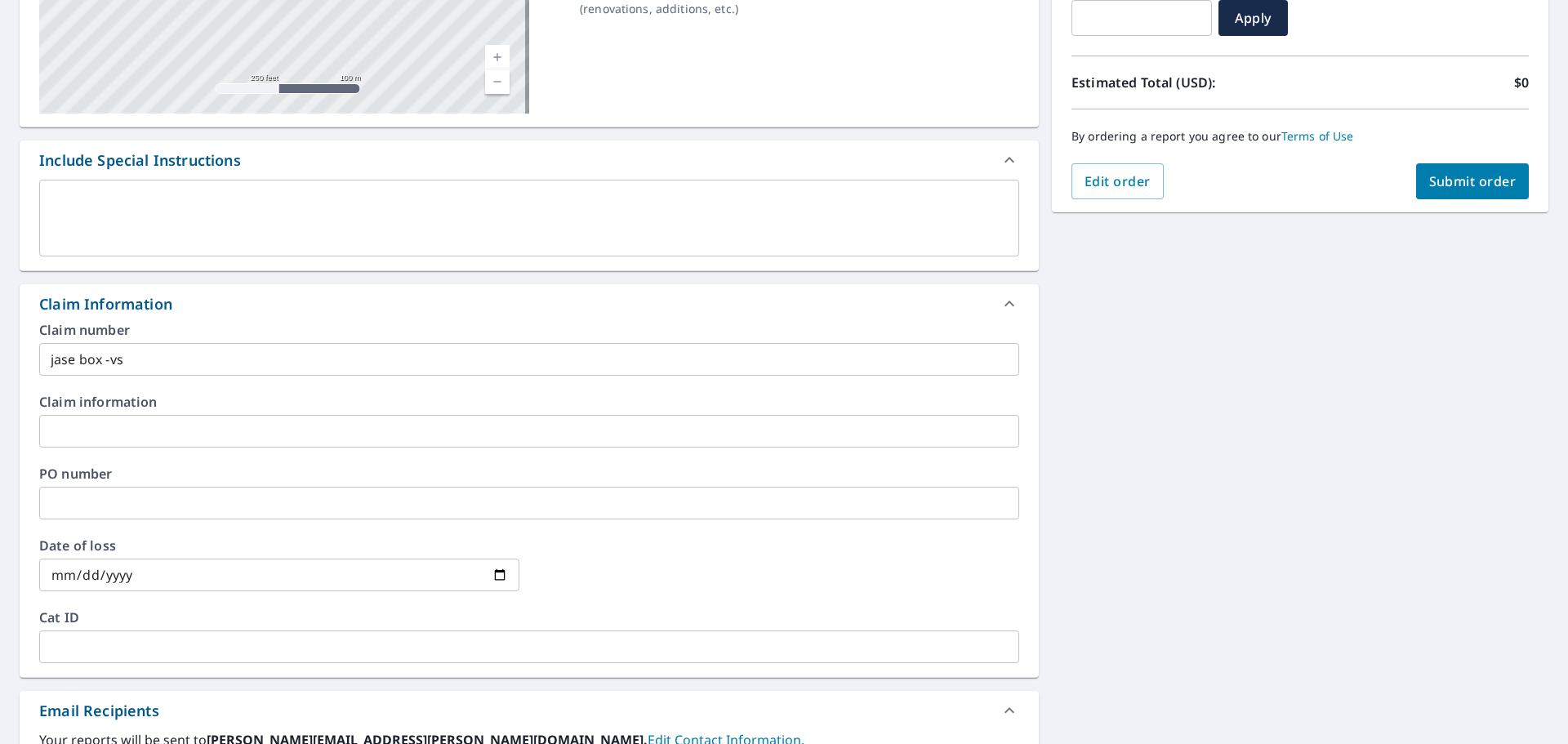
scroll to position [163, 0]
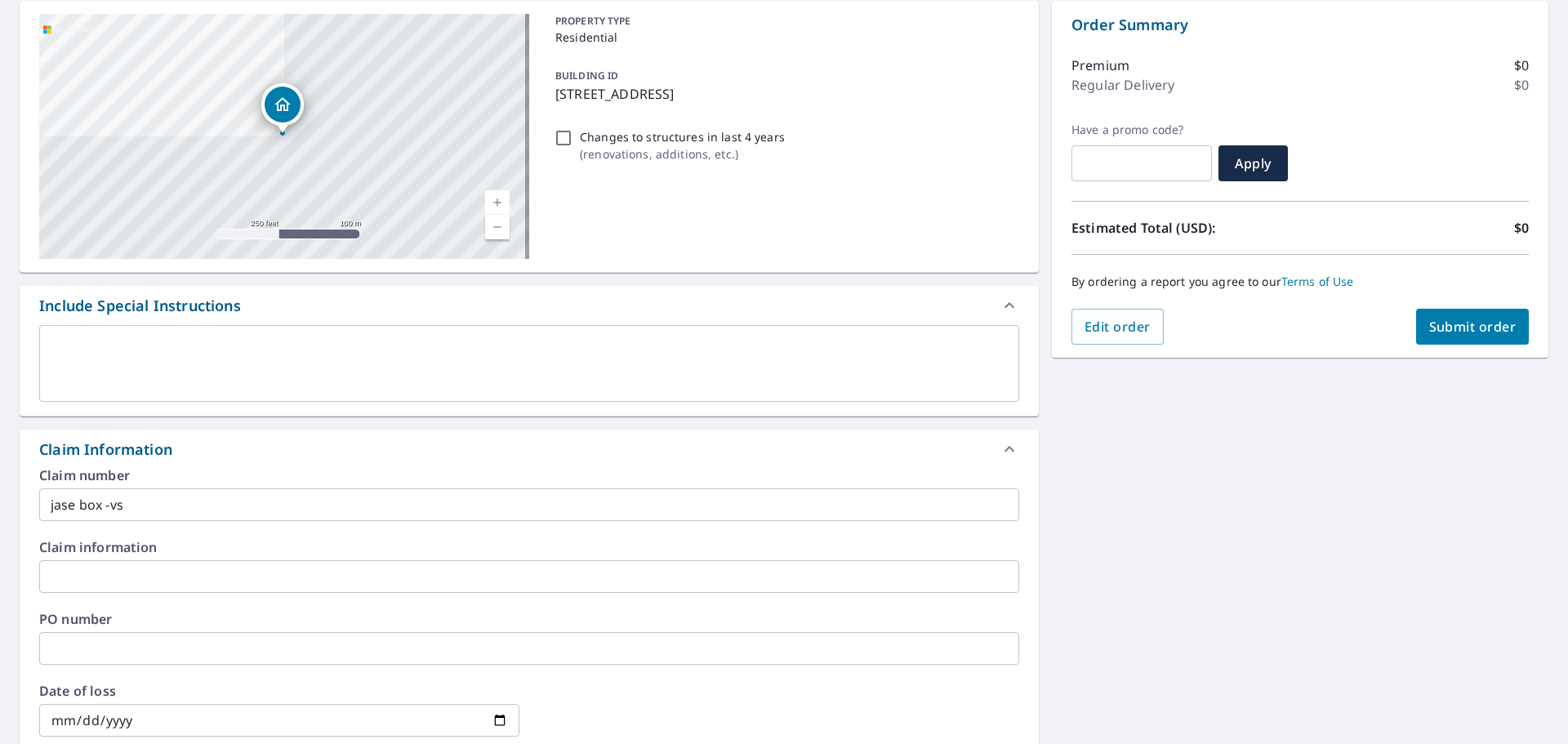
click at [1462, 317] on button "Submit order" at bounding box center [1473, 327] width 113 height 36
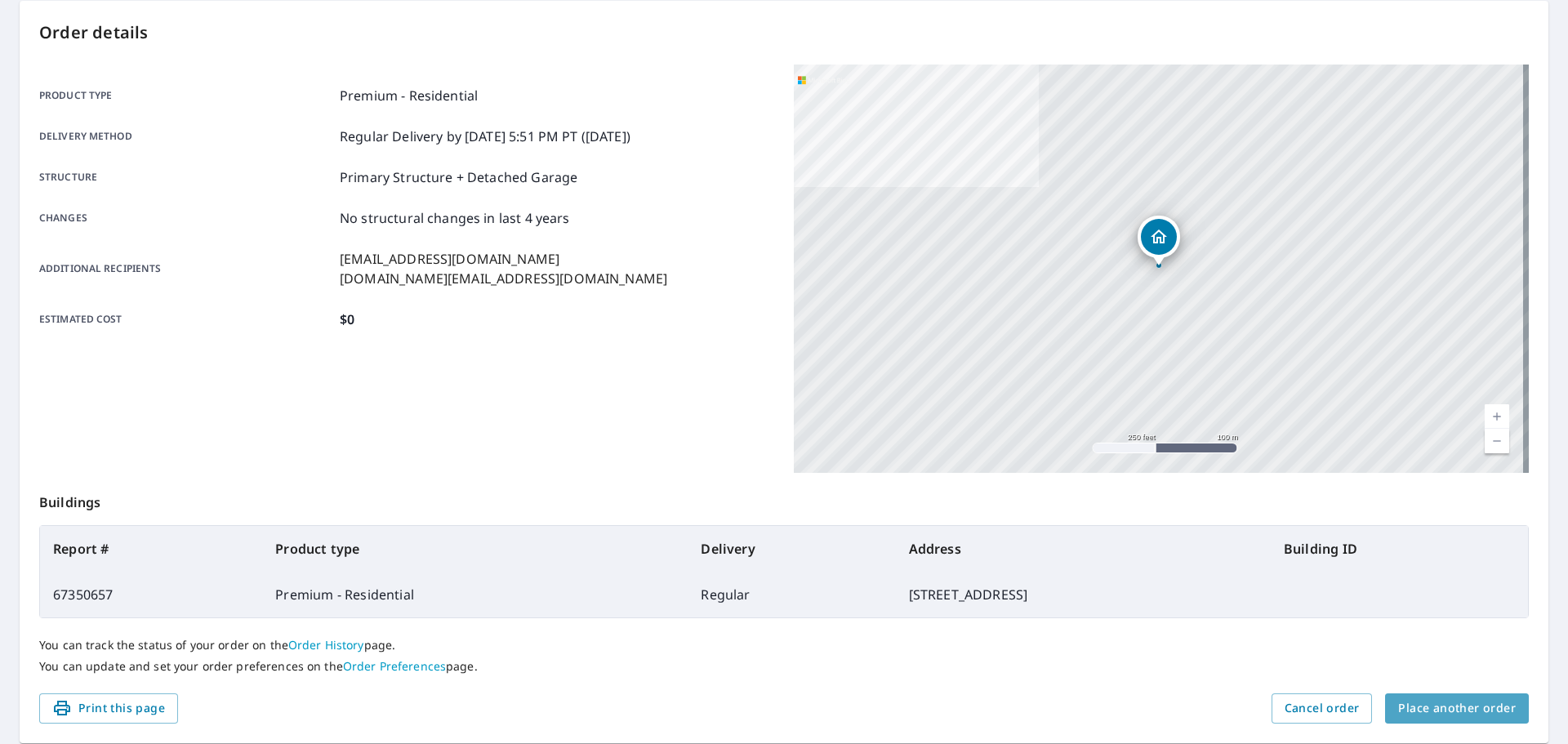
drag, startPoint x: 1486, startPoint y: 719, endPoint x: 1475, endPoint y: 719, distance: 11.0
click at [1486, 719] on button "Place another order" at bounding box center [1457, 709] width 144 height 31
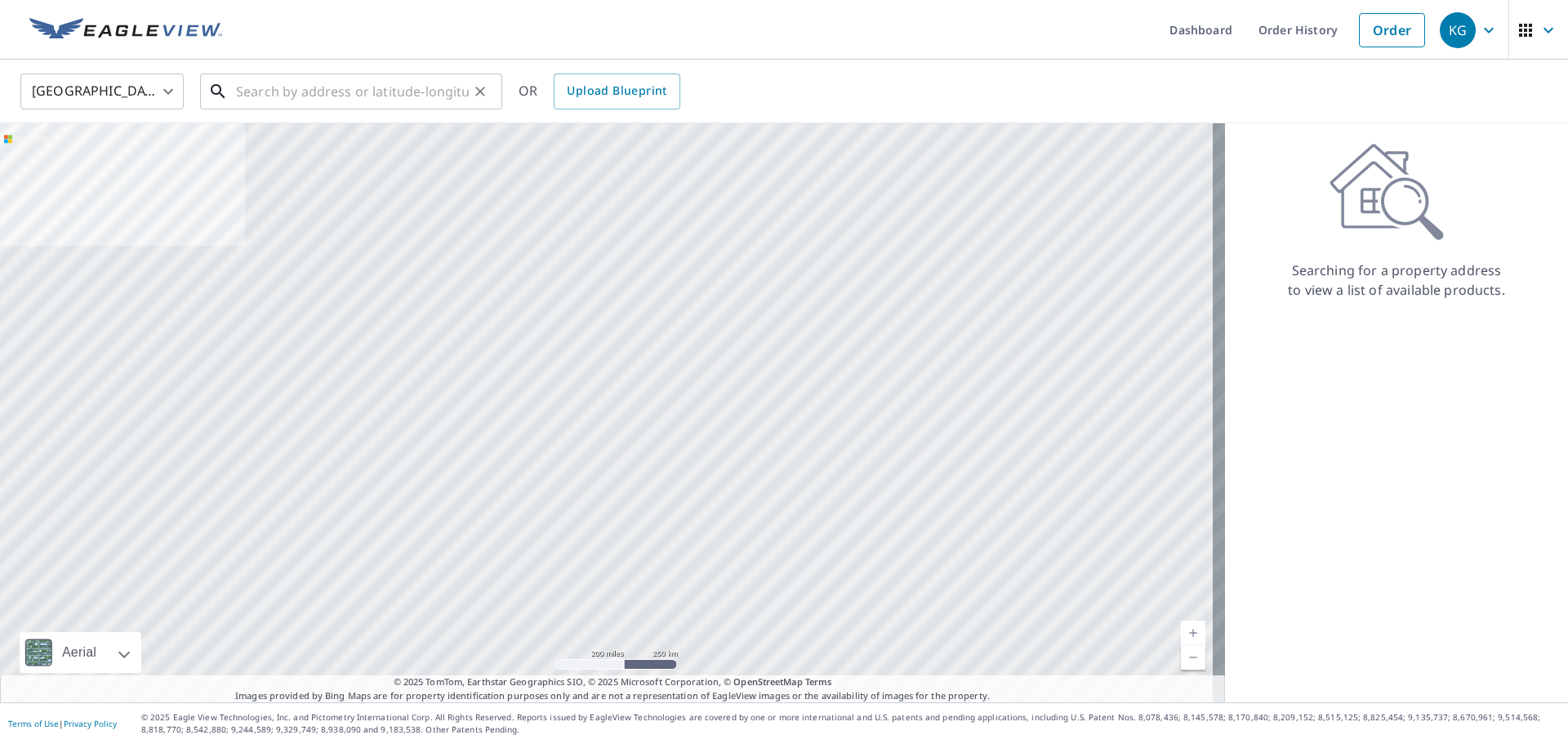
click at [398, 84] on input "text" at bounding box center [352, 92] width 233 height 45
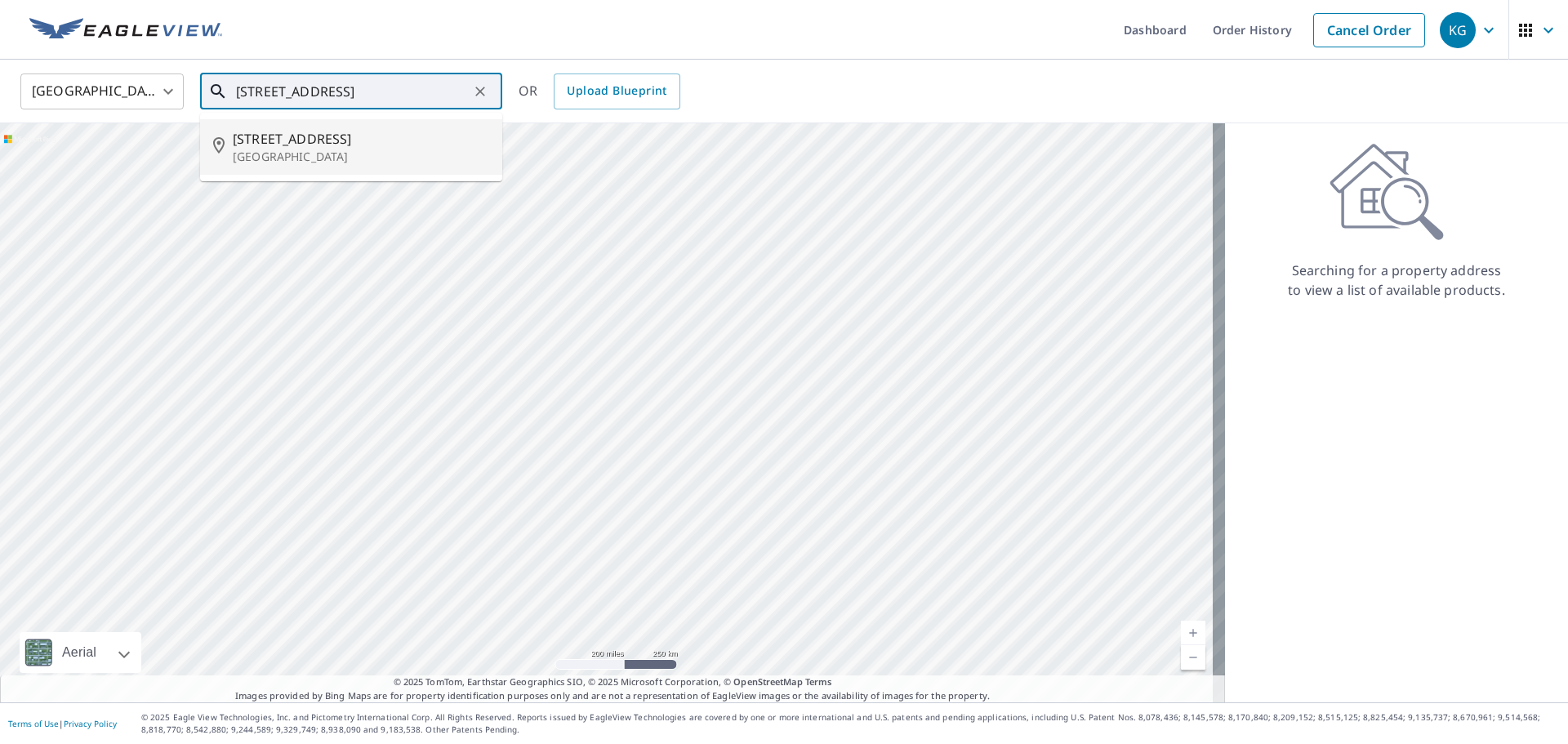
click at [392, 150] on p "Fort Worth, TX 76126" at bounding box center [361, 156] width 257 height 17
type input "9909 Westpark Dr Fort Worth, TX 76126"
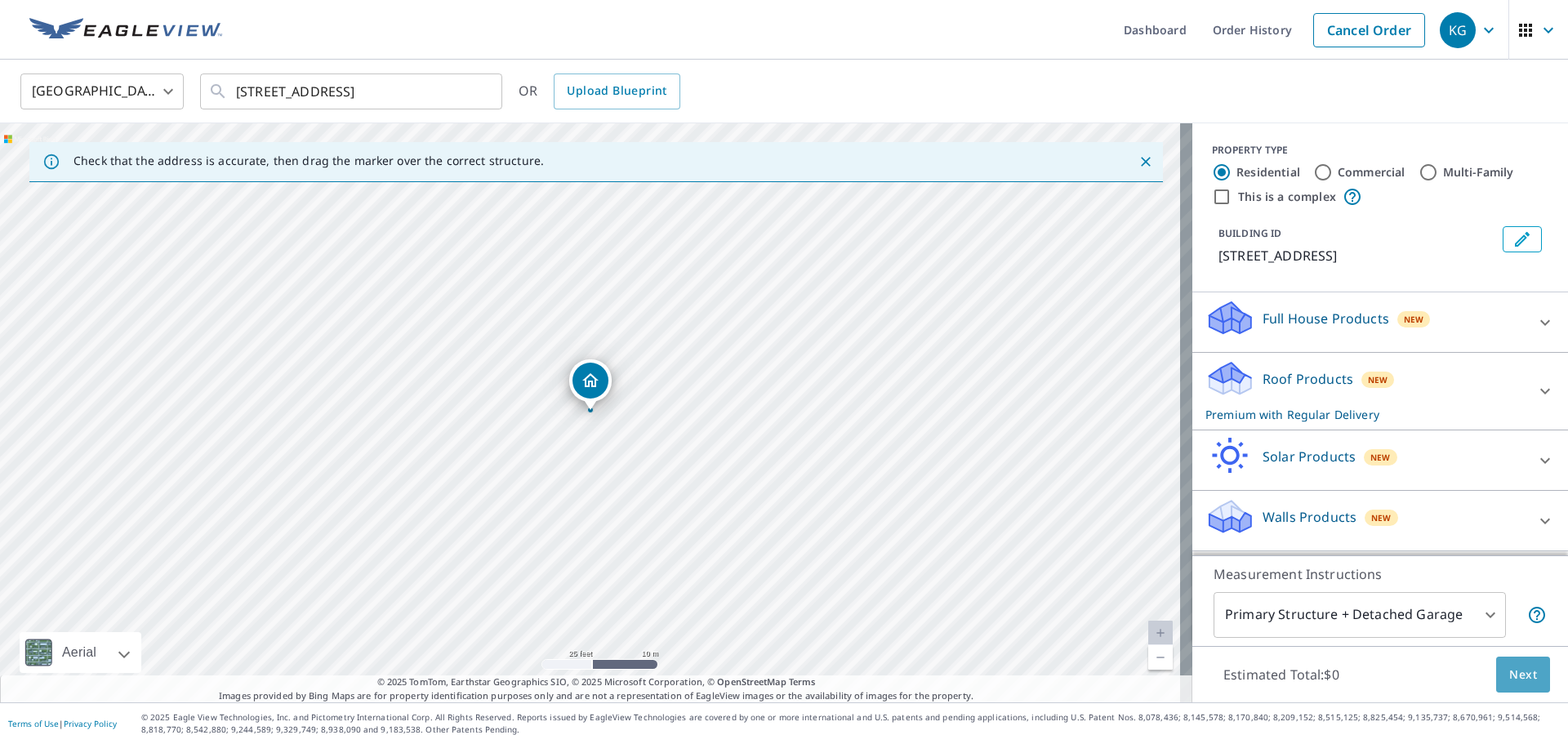
click at [1509, 671] on span "Next" at bounding box center [1523, 675] width 28 height 21
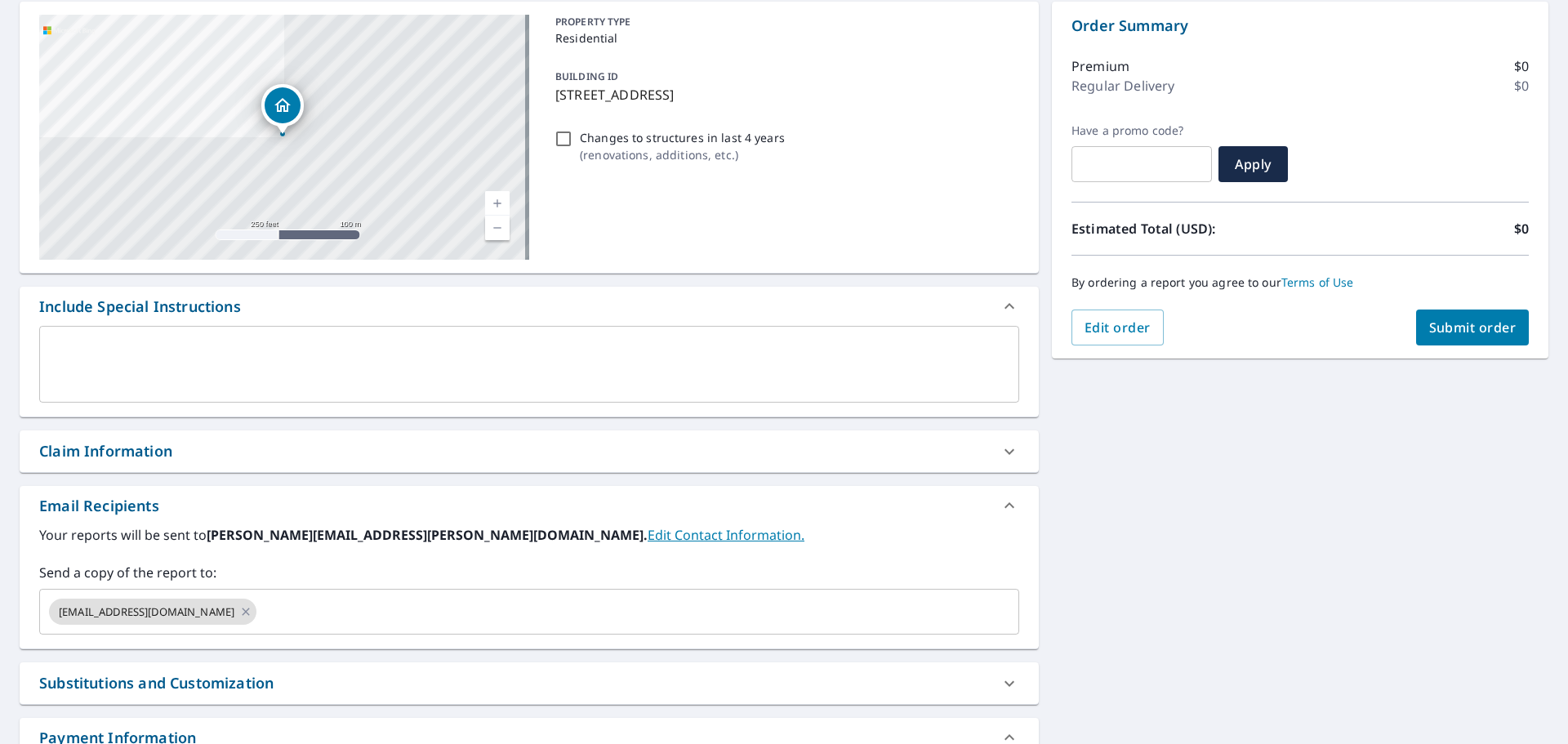
scroll to position [163, 0]
click at [631, 437] on div "Claim Information" at bounding box center [529, 451] width 1019 height 41
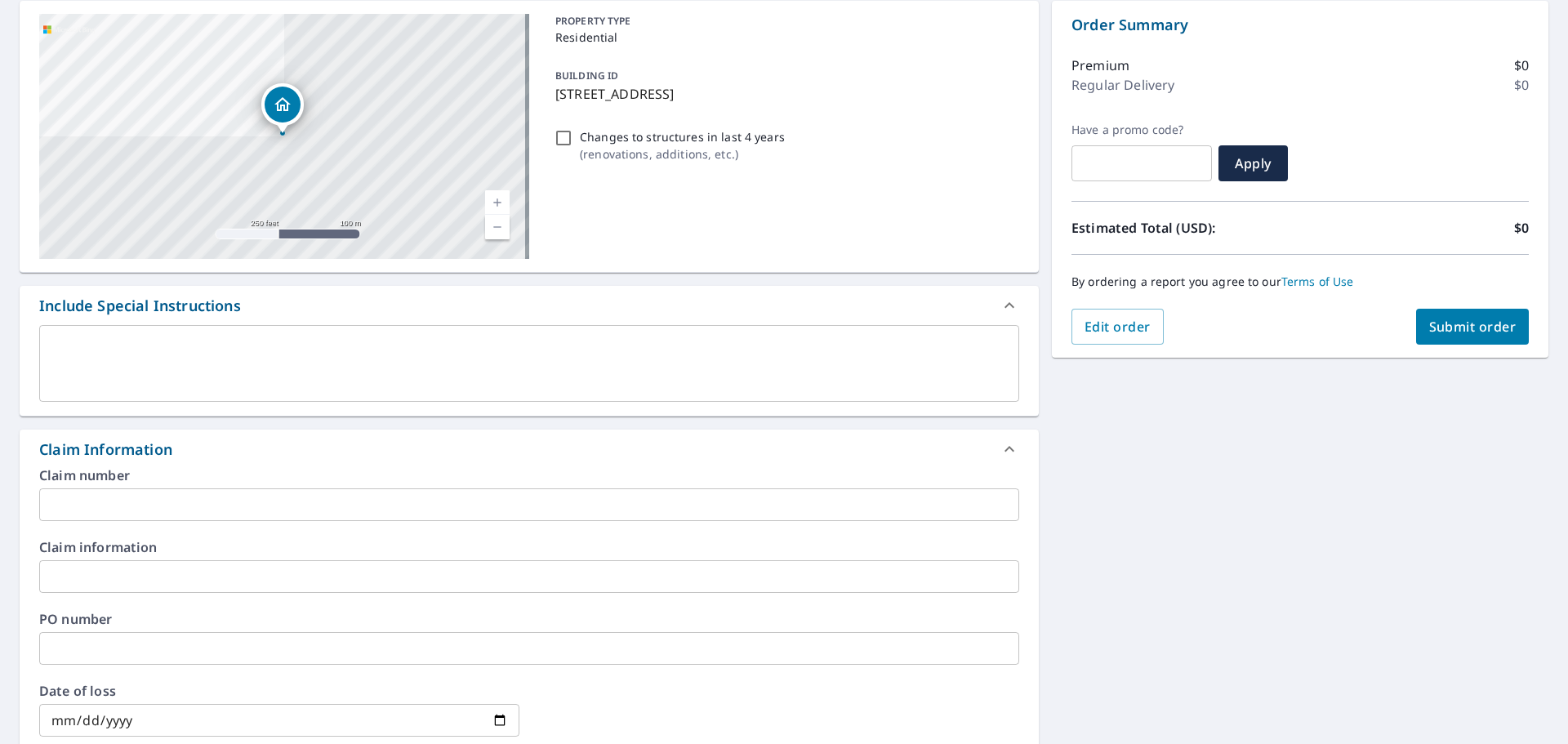
click at [658, 502] on input "text" at bounding box center [529, 504] width 980 height 32
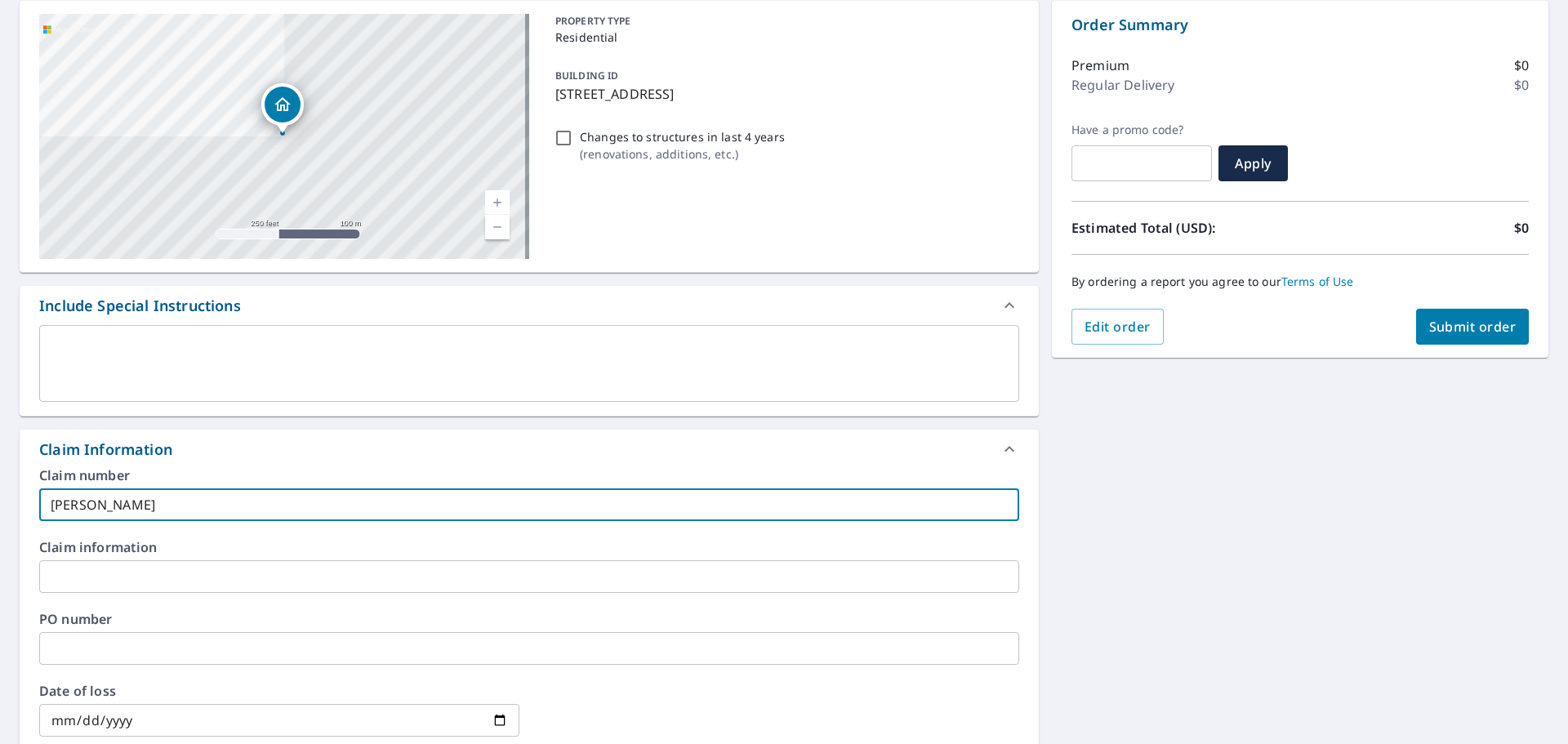
type input "art rodriguez-vs"
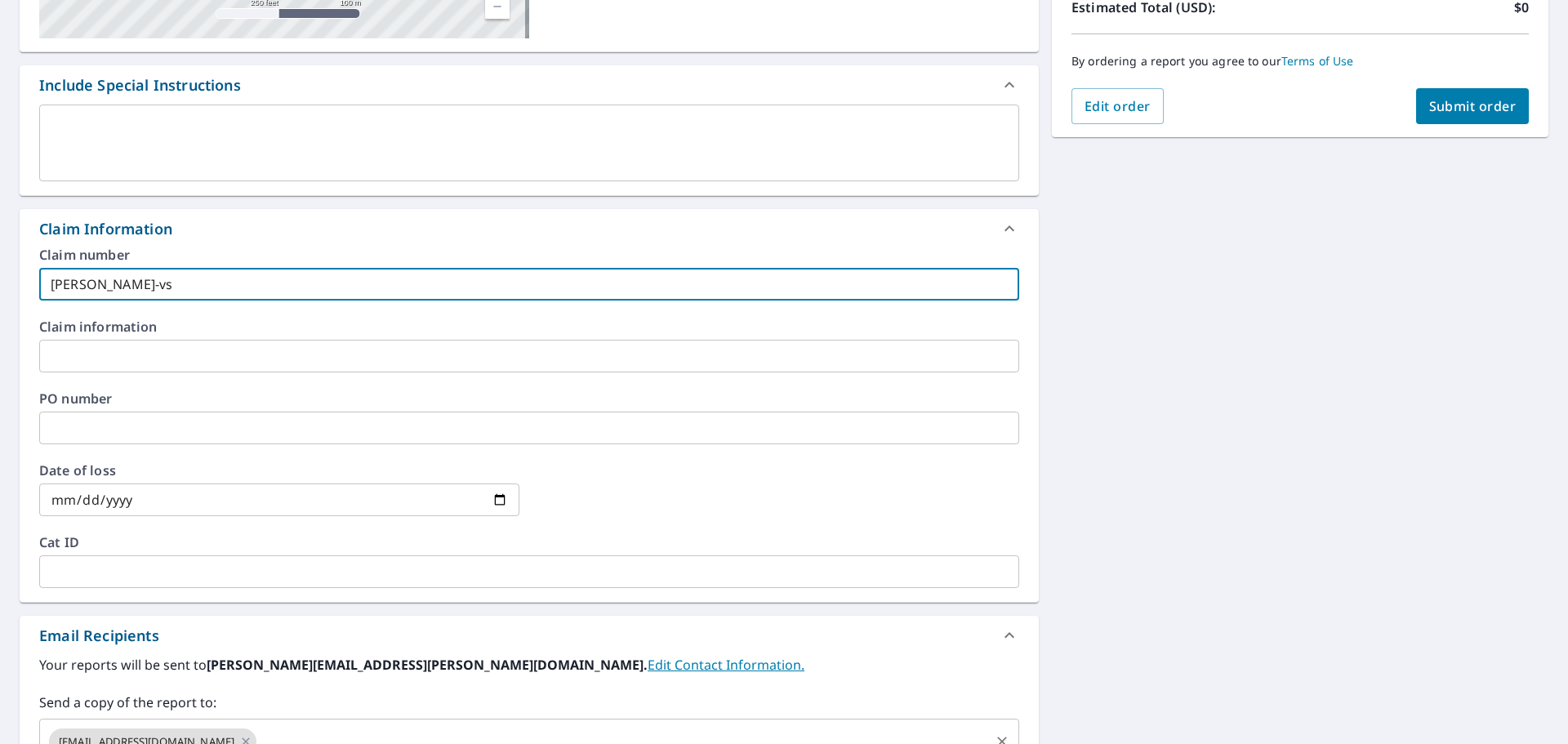
scroll to position [572, 0]
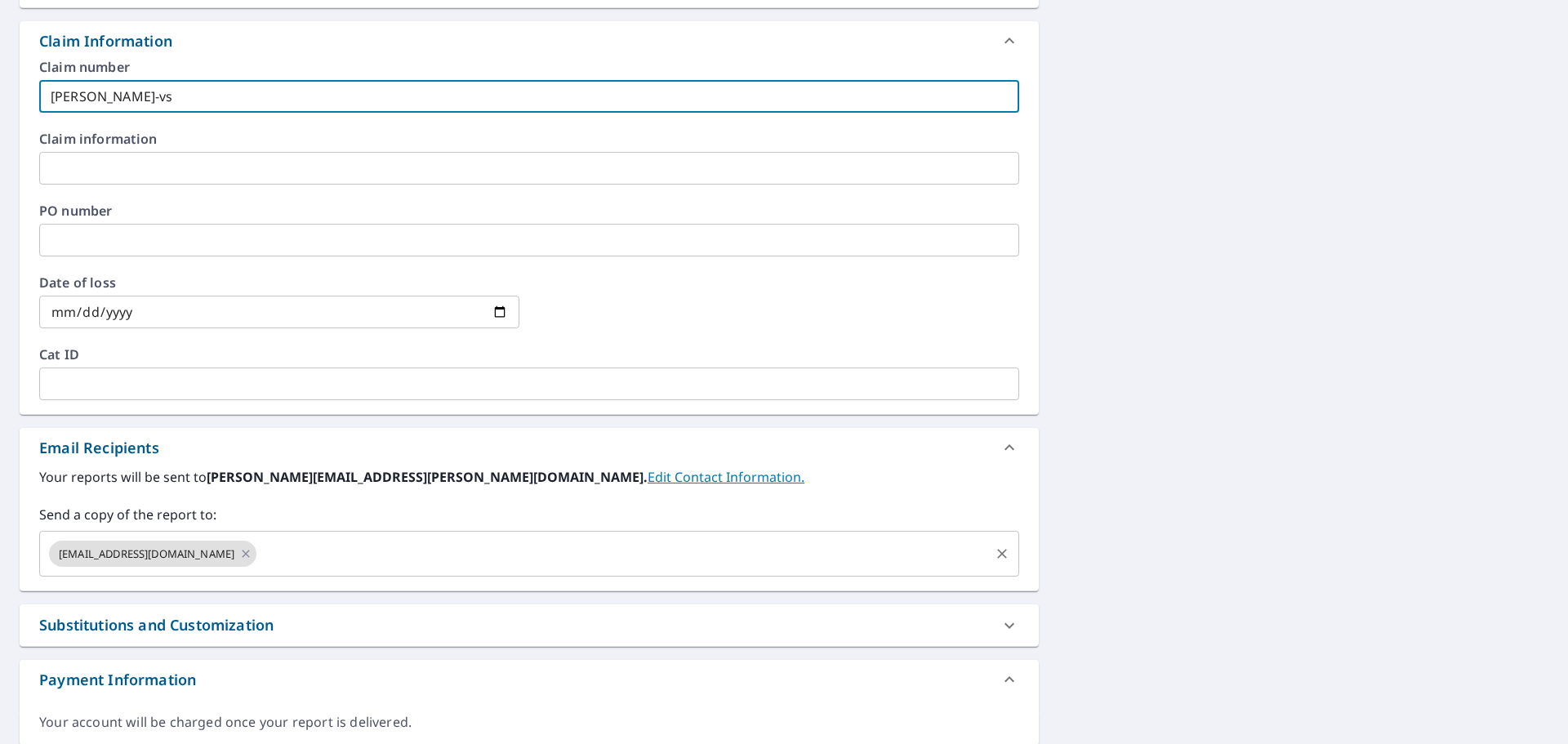
click at [378, 568] on input "text" at bounding box center [623, 554] width 729 height 31
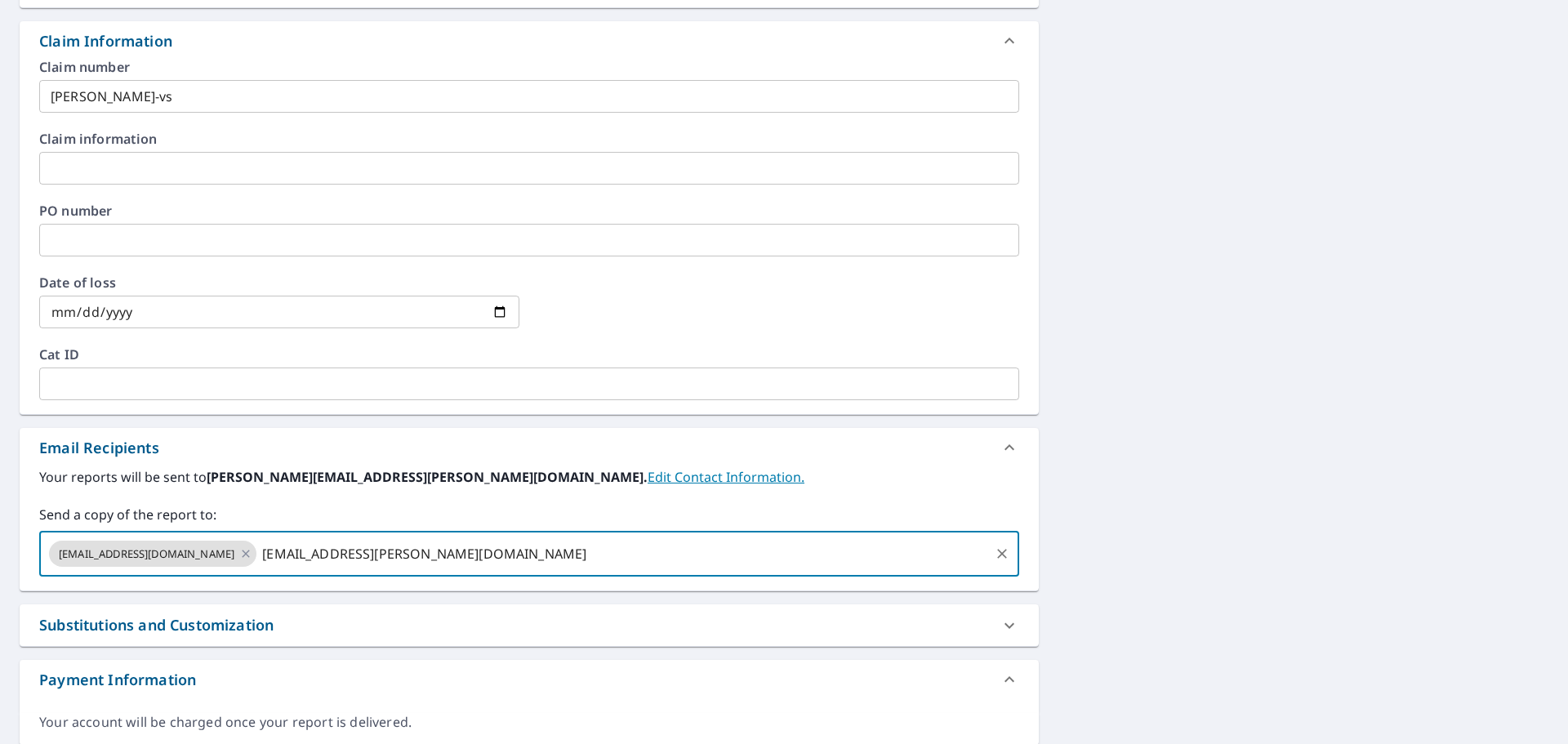
type input "art.rodriguez@quickroofing.com"
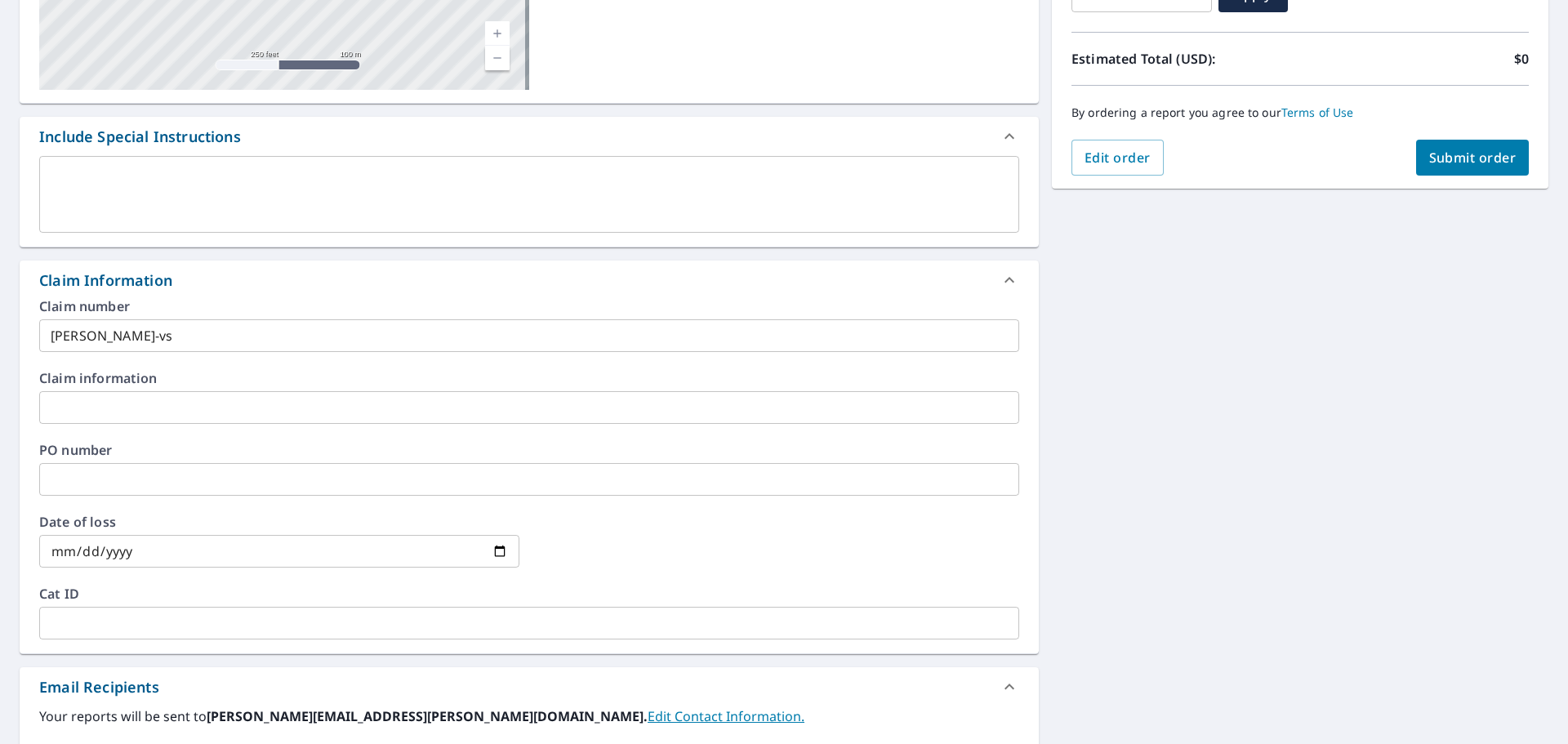
scroll to position [245, 0]
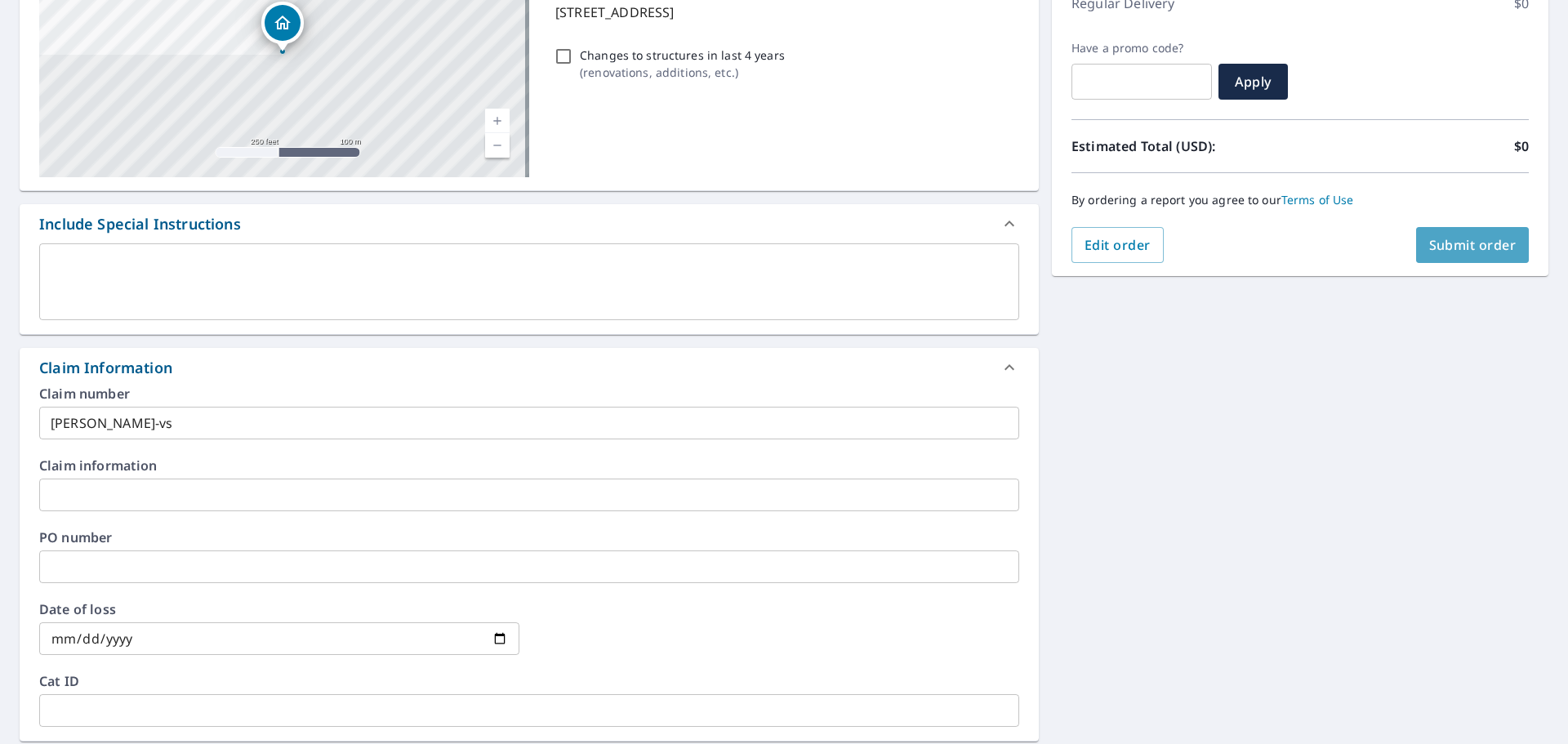
click at [1506, 256] on button "Submit order" at bounding box center [1473, 245] width 113 height 36
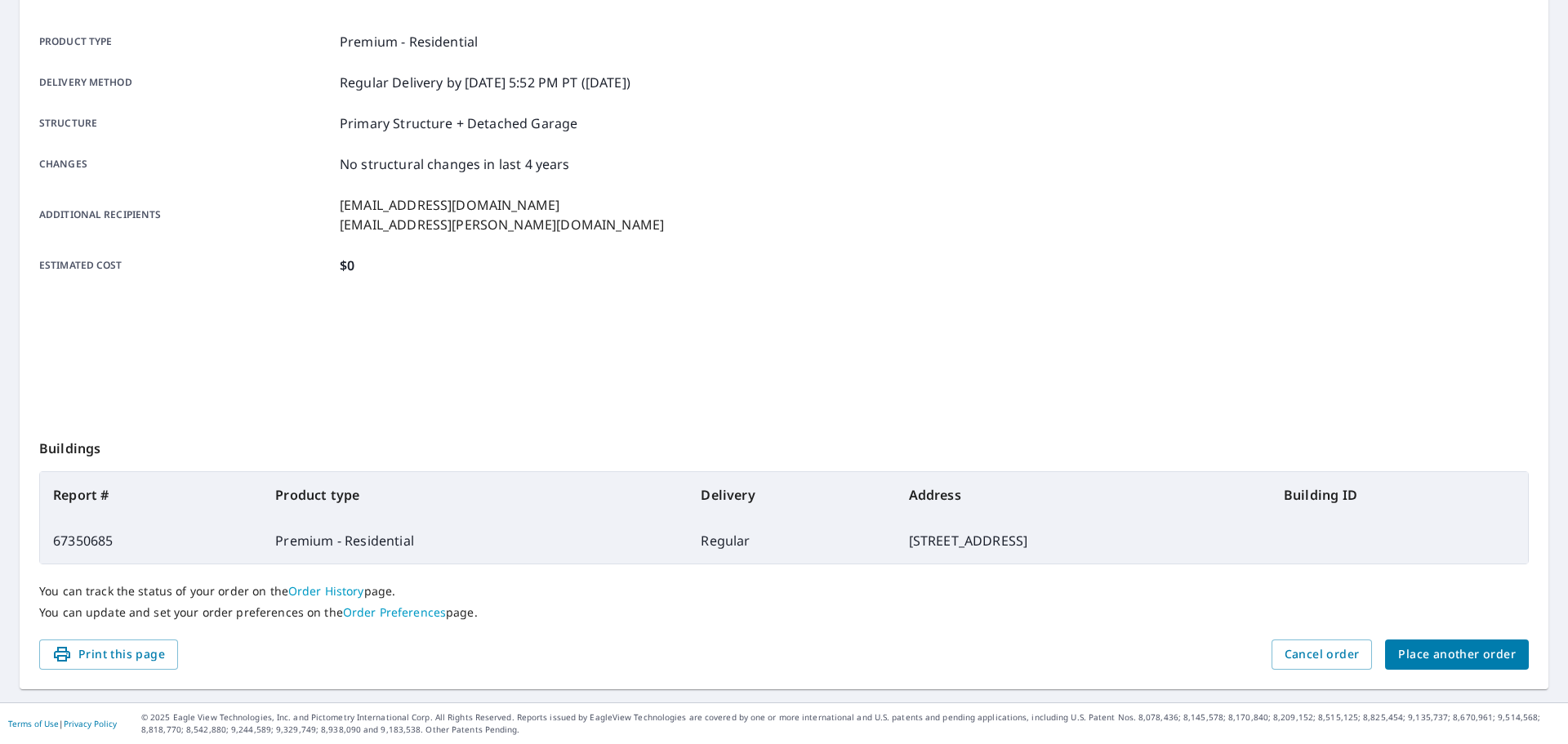
scroll to position [217, 0]
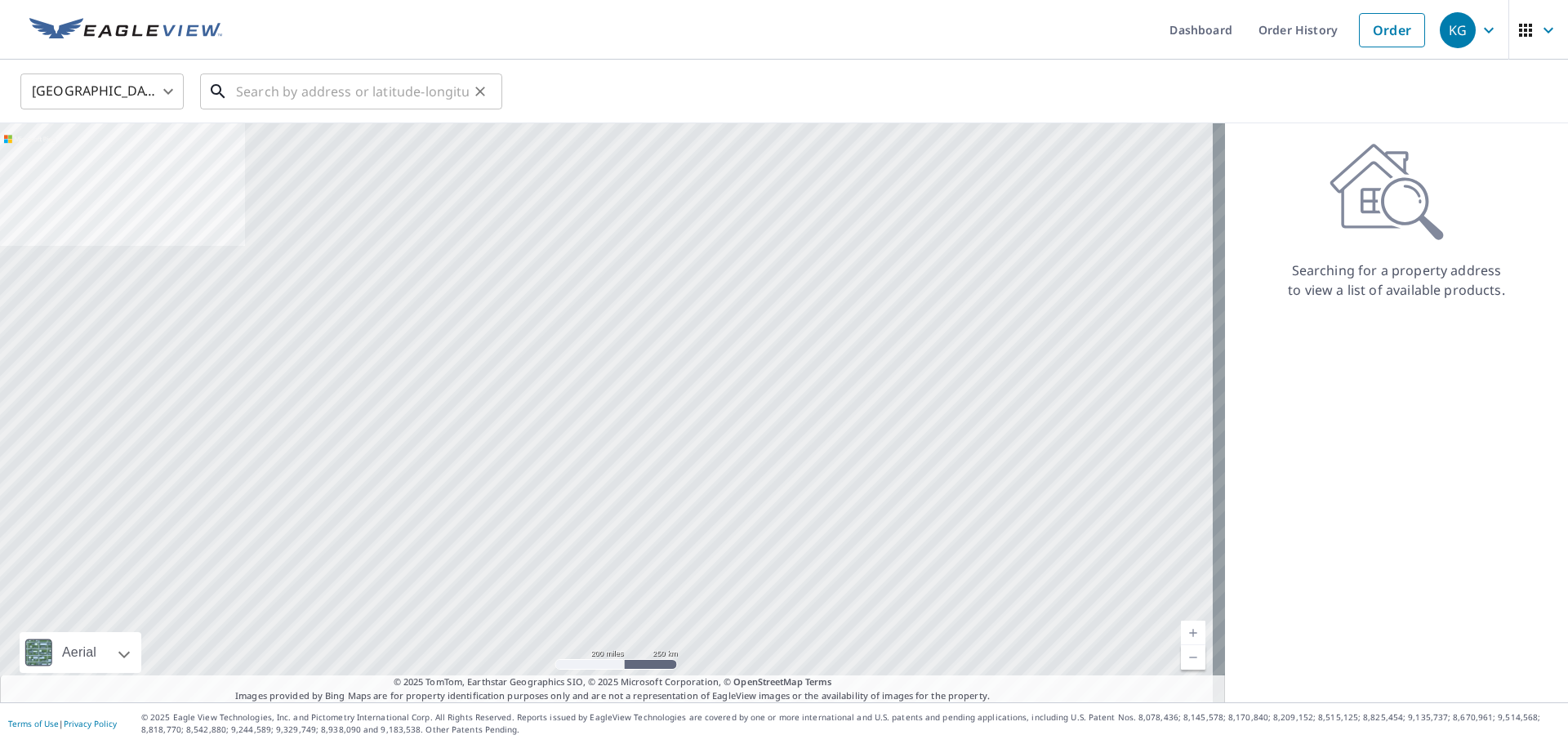
click at [316, 98] on input "text" at bounding box center [352, 92] width 233 height 45
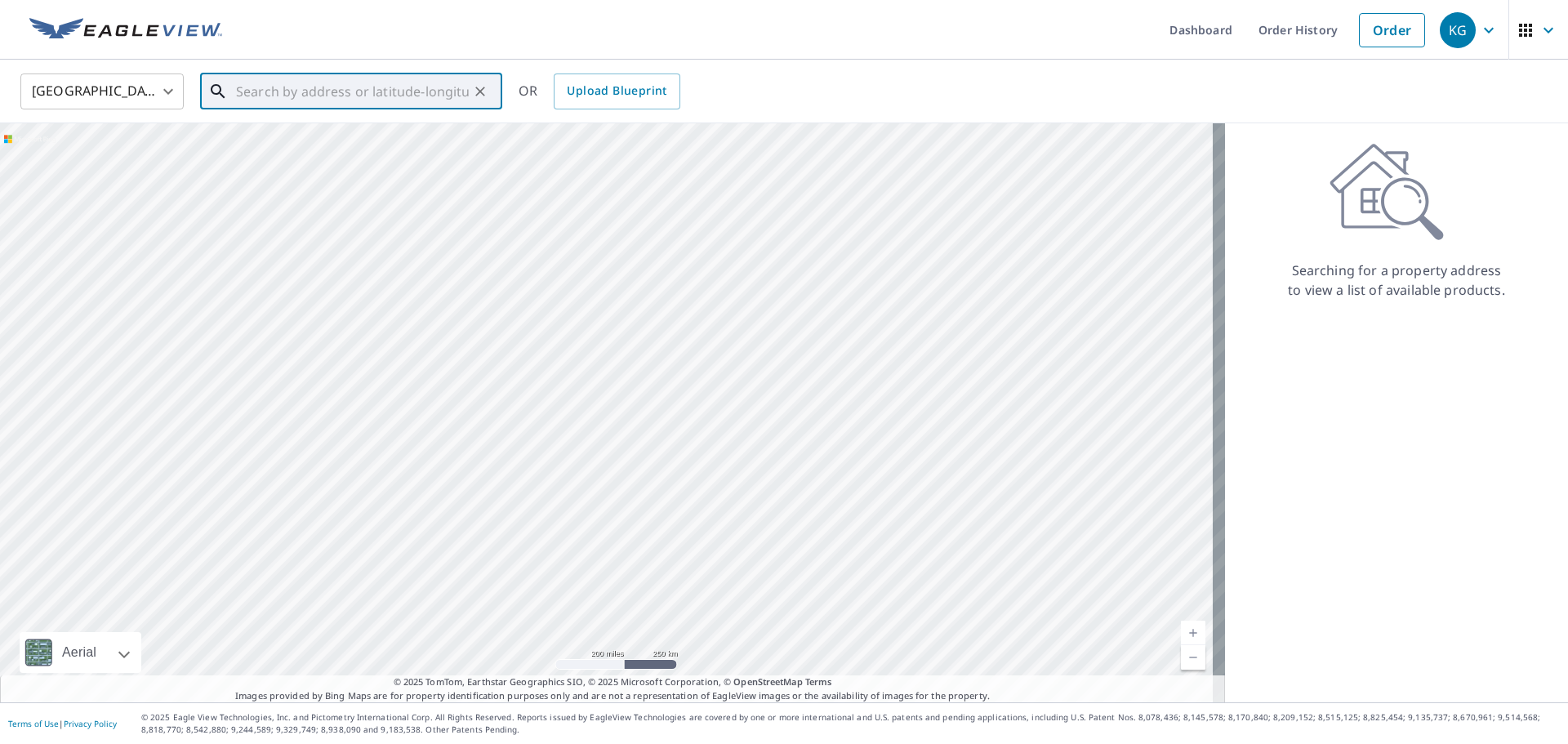
click at [338, 84] on input "text" at bounding box center [352, 92] width 233 height 45
click at [344, 93] on input "text" at bounding box center [352, 92] width 233 height 45
click at [355, 97] on input "text" at bounding box center [352, 92] width 233 height 45
click at [339, 161] on p "[GEOGRAPHIC_DATA]" at bounding box center [361, 156] width 257 height 17
type input "[STREET_ADDRESS]"
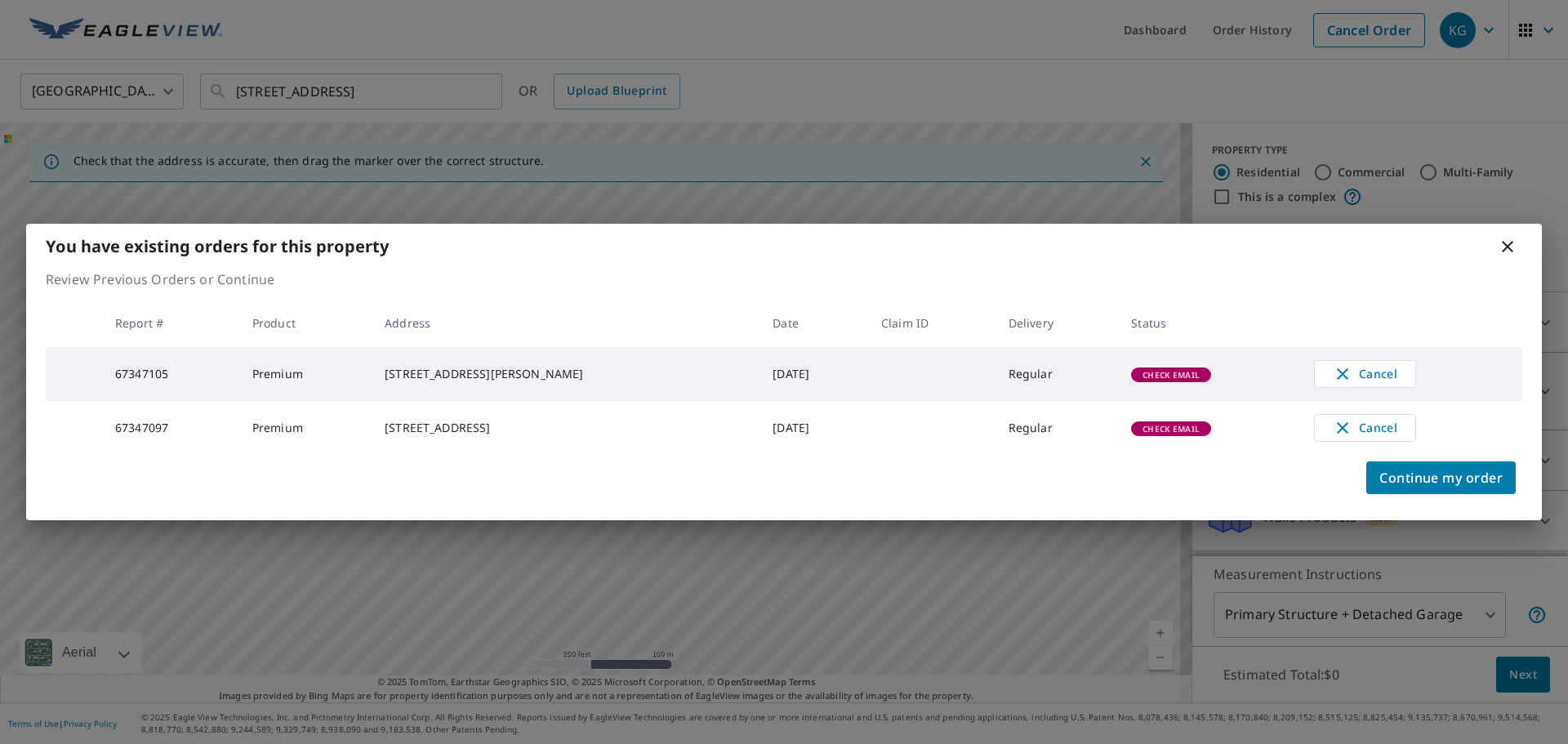
click at [1148, 383] on td "Check Email" at bounding box center [1210, 374] width 183 height 54
click at [1150, 377] on span "Check Email" at bounding box center [1172, 375] width 77 height 12
click at [1133, 373] on span "Check Email" at bounding box center [1172, 375] width 77 height 12
click at [1127, 363] on td "Check Email" at bounding box center [1210, 374] width 183 height 54
click at [1134, 368] on div "Check Email" at bounding box center [1171, 375] width 80 height 15
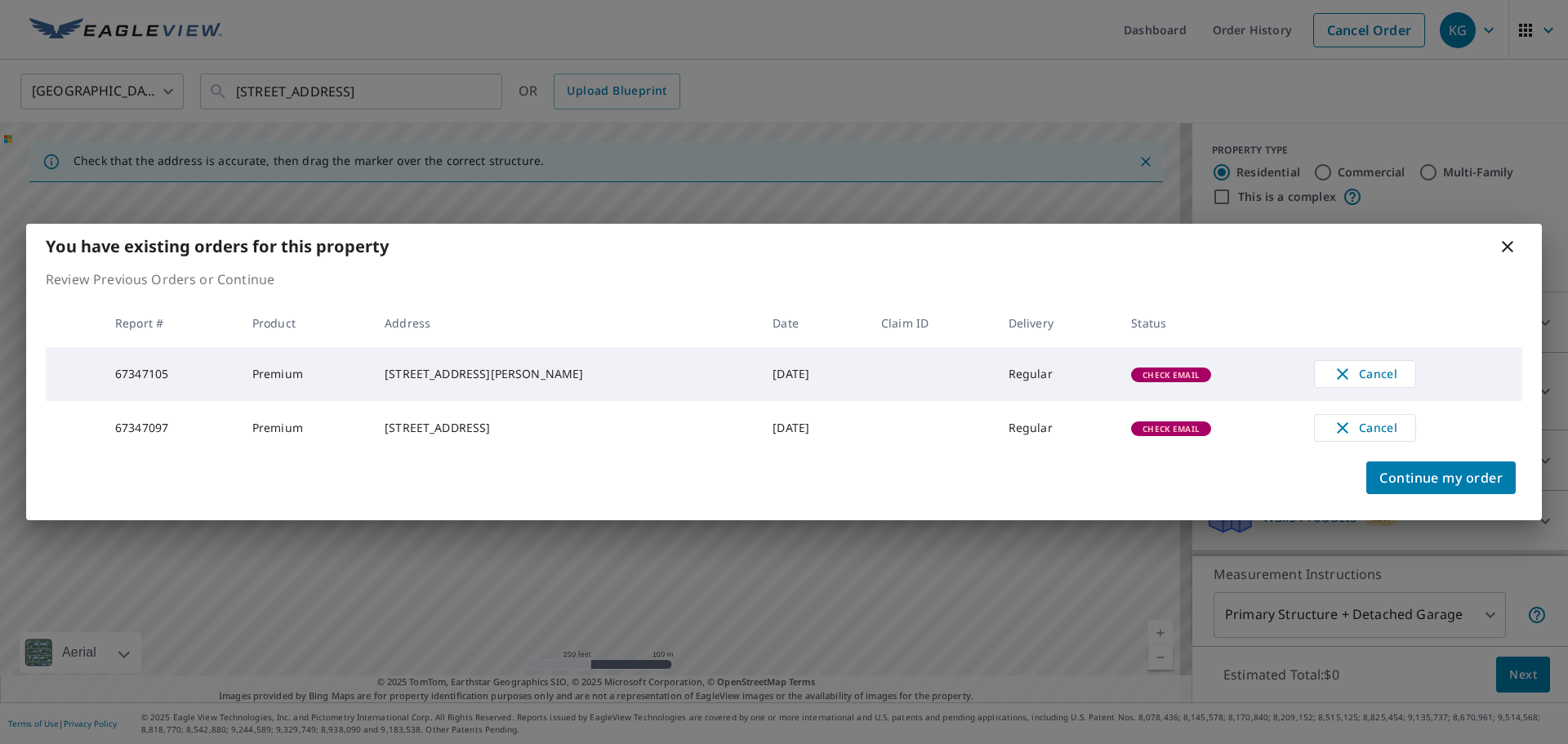
click at [1142, 375] on span "Check Email" at bounding box center [1172, 375] width 77 height 12
drag, startPoint x: 1237, startPoint y: 280, endPoint x: 1292, endPoint y: 273, distance: 55.4
click at [1237, 280] on p "Review Previous Orders or Continue" at bounding box center [783, 279] width 1477 height 20
click at [1510, 237] on icon at bounding box center [1508, 247] width 20 height 20
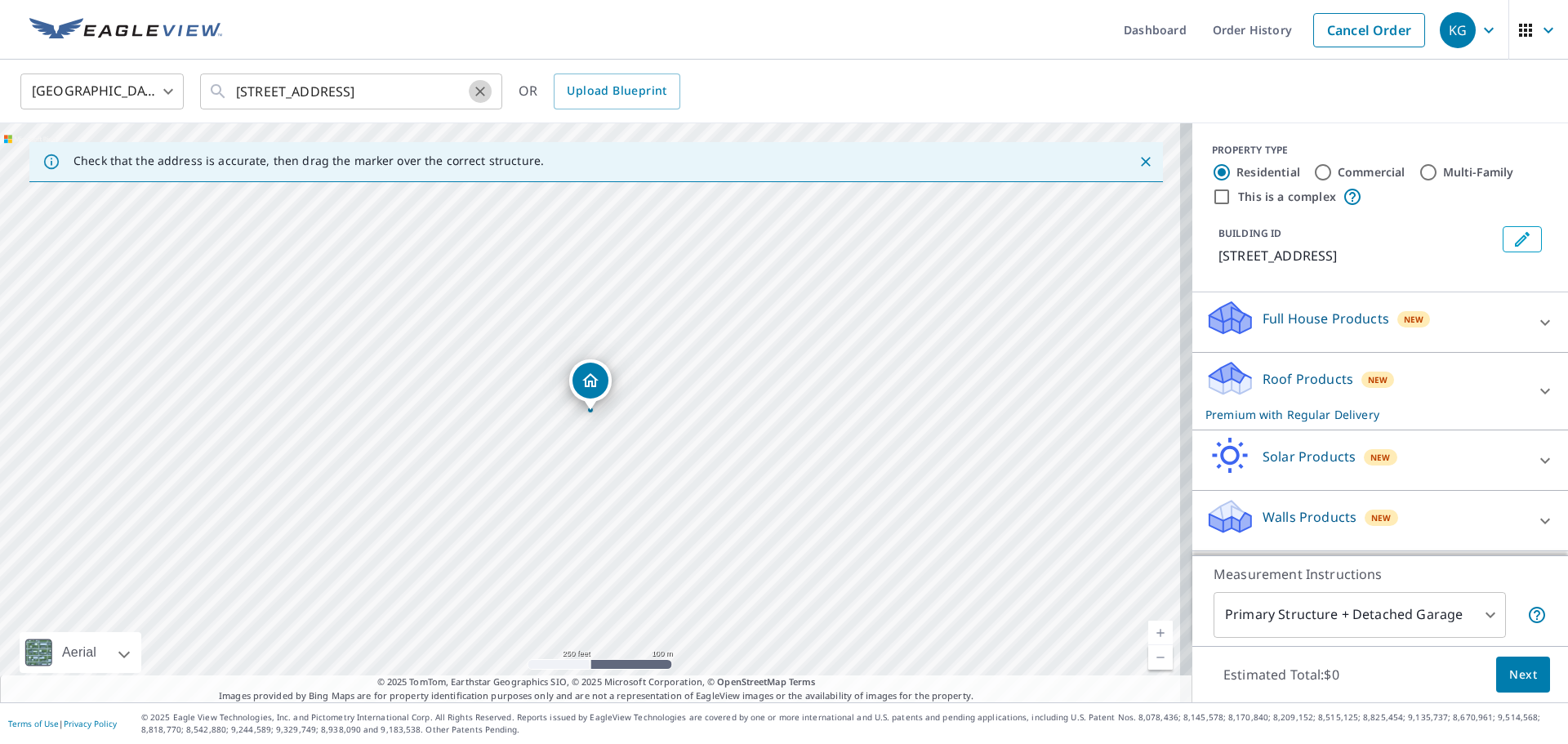
click at [479, 88] on icon "Clear" at bounding box center [480, 92] width 17 height 17
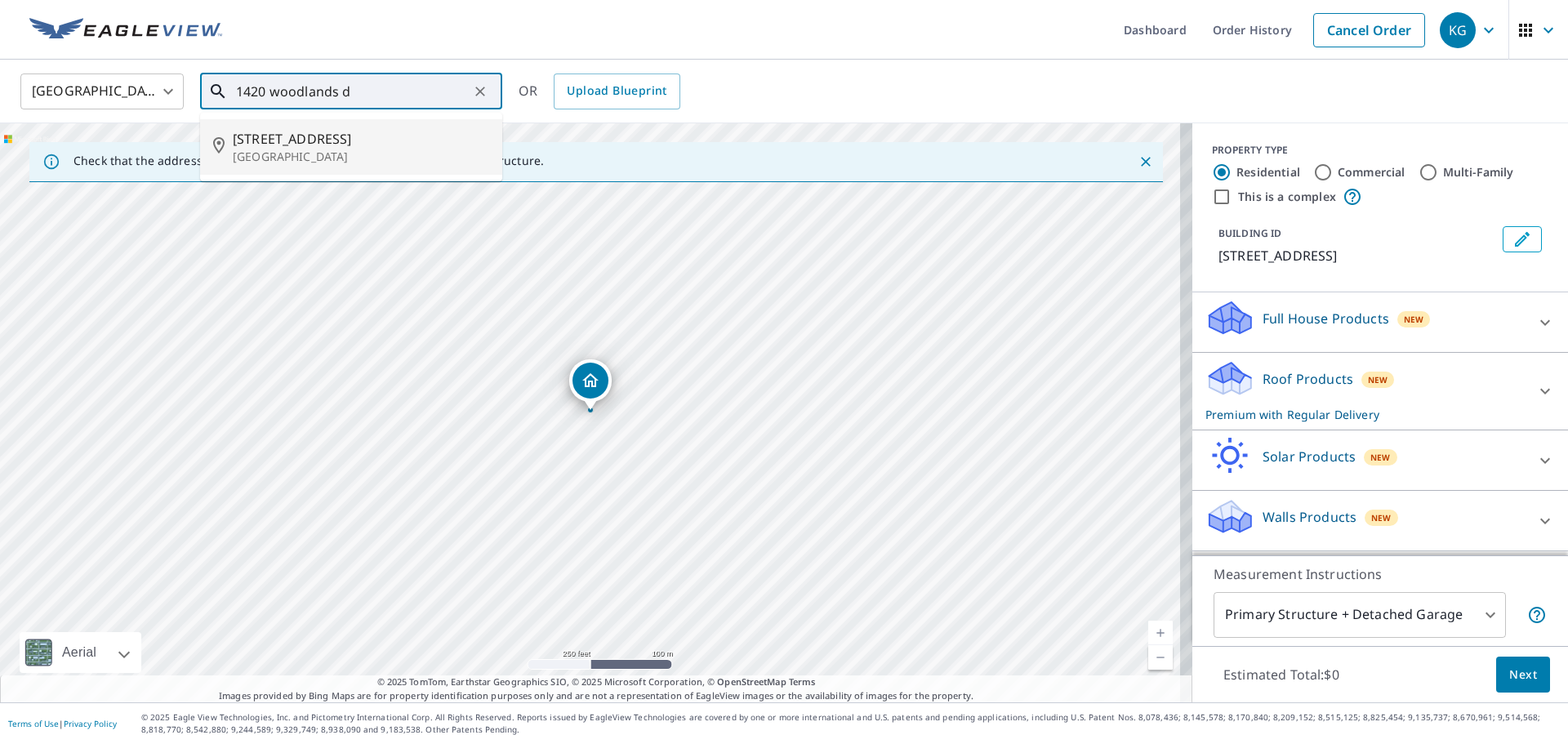
click at [323, 132] on span "[STREET_ADDRESS]" at bounding box center [361, 139] width 257 height 20
type input "[STREET_ADDRESS][PERSON_NAME]"
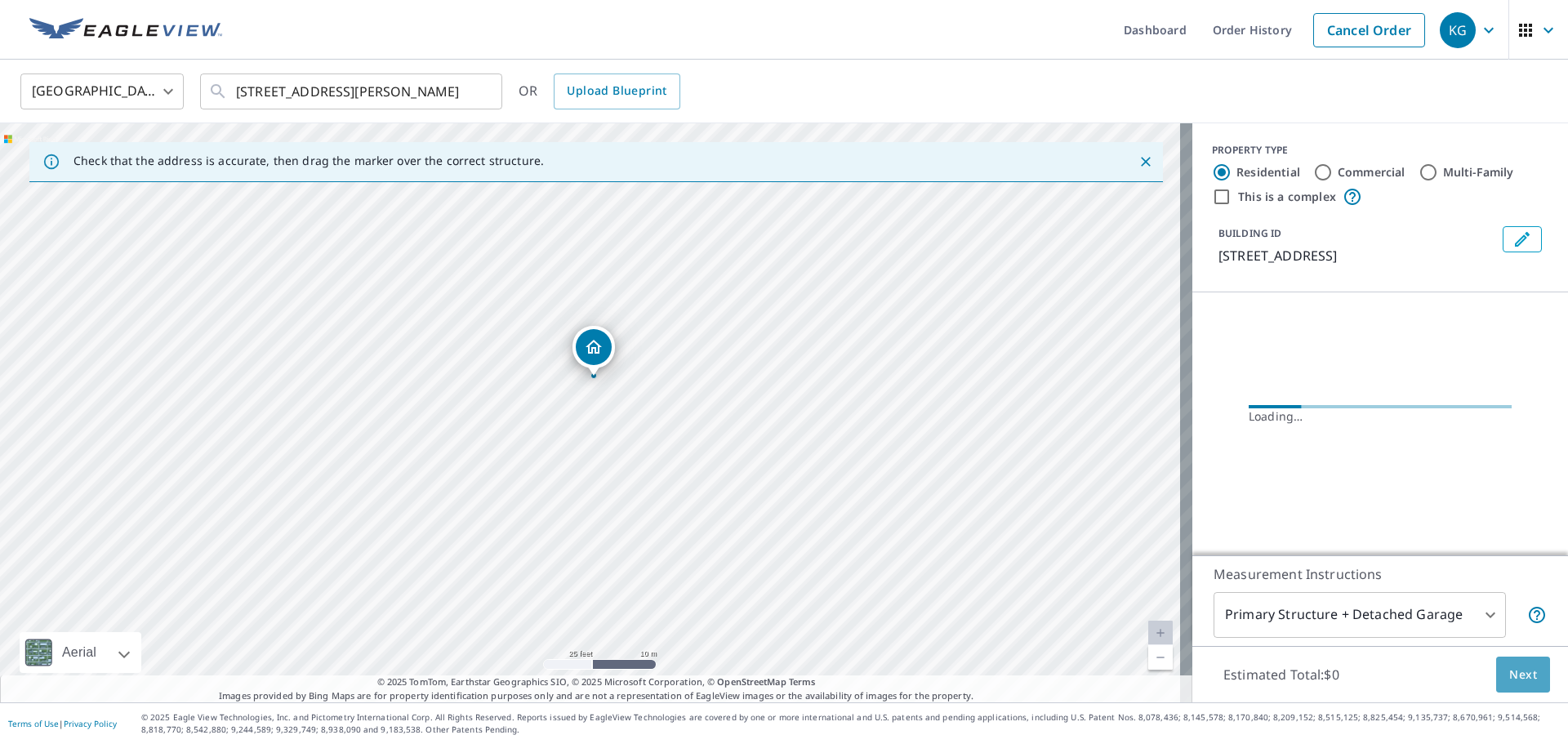
click at [1535, 679] on button "Next" at bounding box center [1523, 675] width 54 height 36
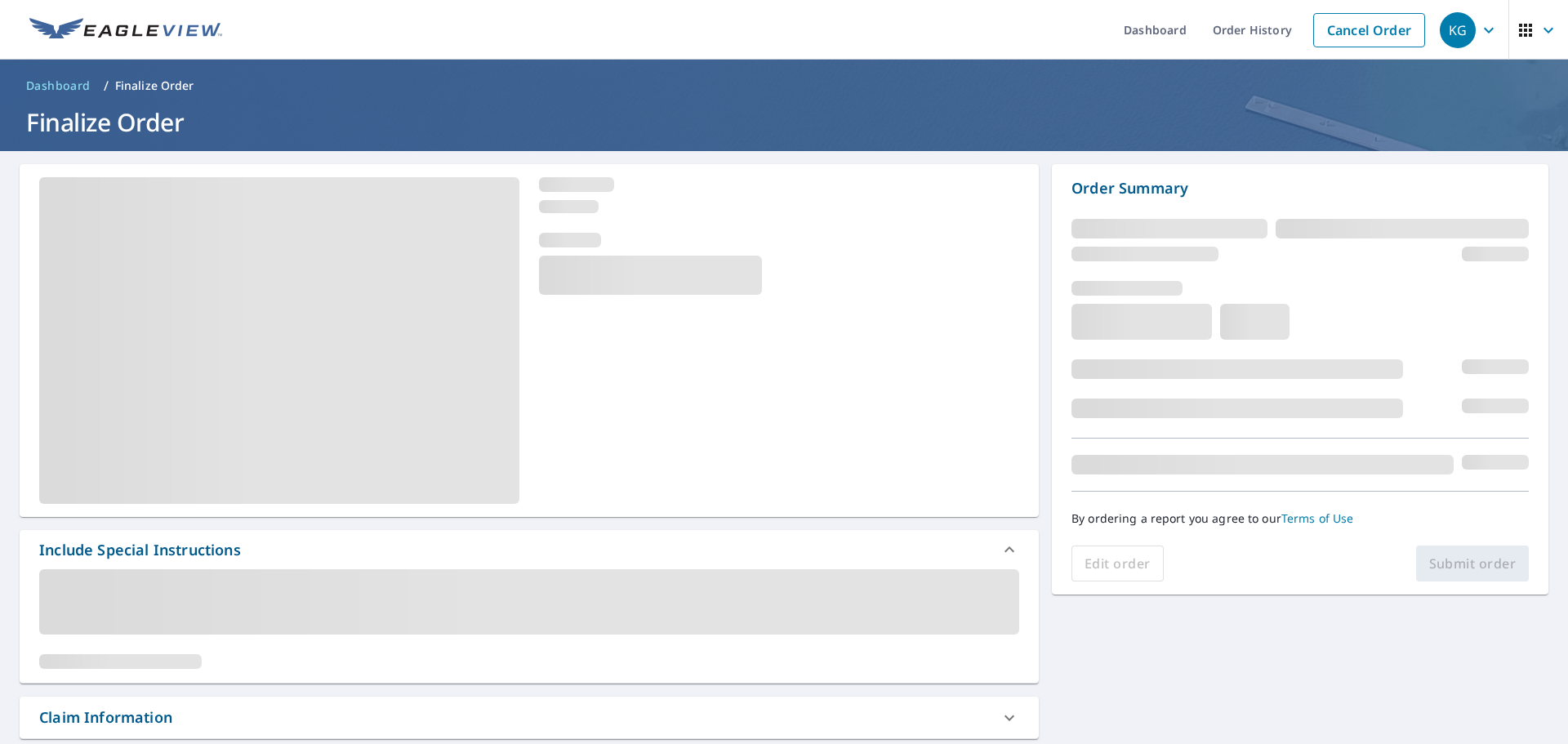
scroll to position [245, 0]
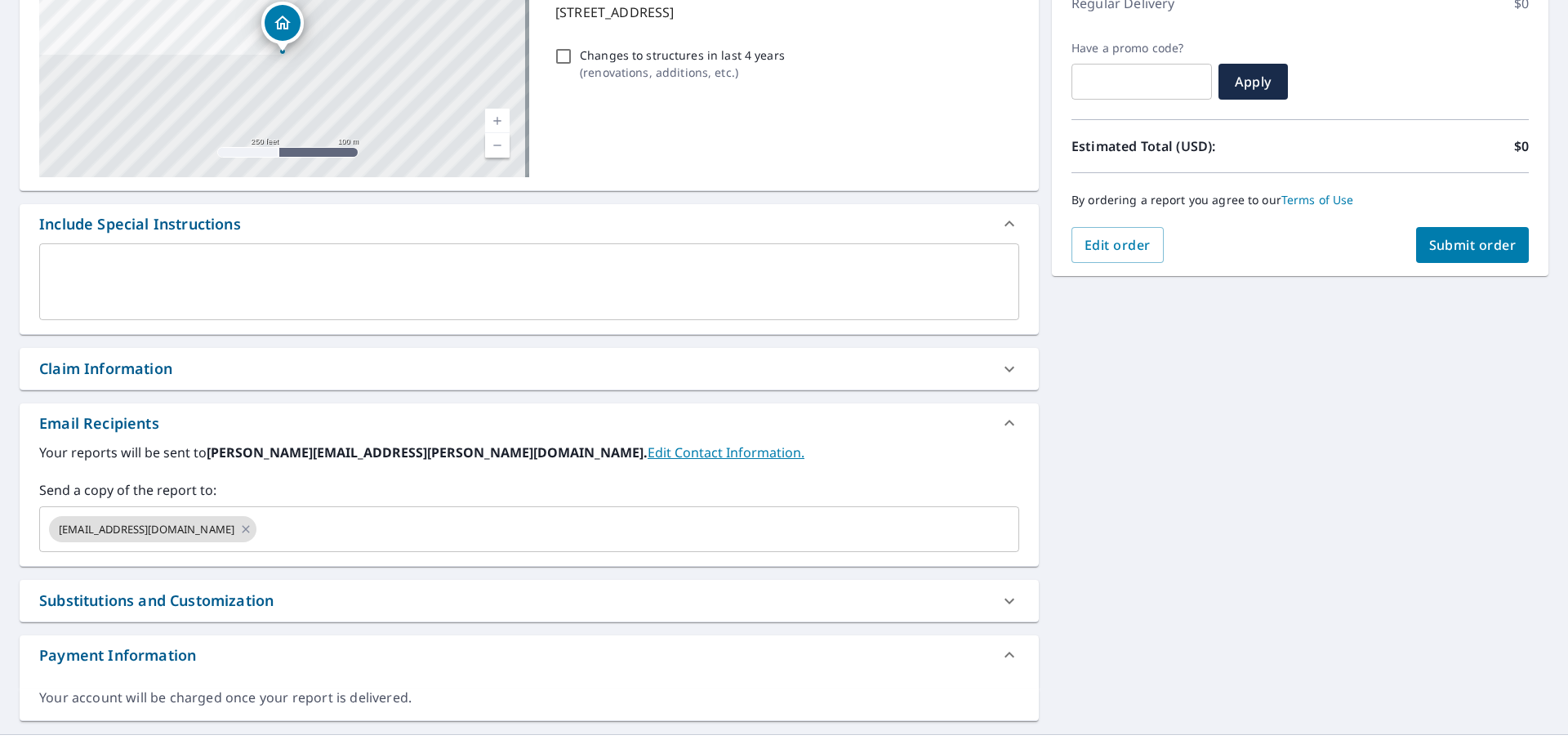
click at [211, 355] on div "Claim Information" at bounding box center [529, 369] width 1019 height 41
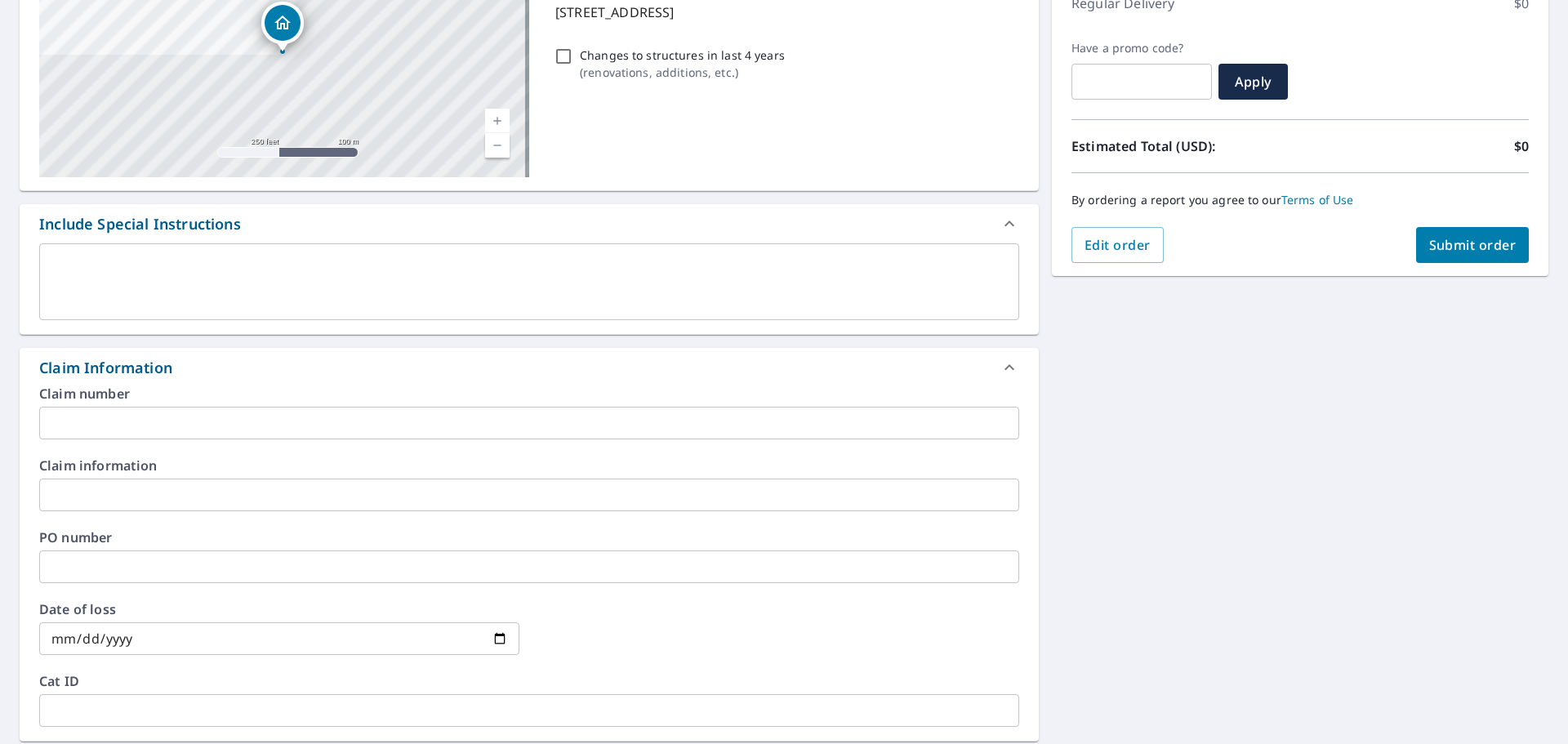
click at [268, 431] on input "text" at bounding box center [529, 422] width 980 height 32
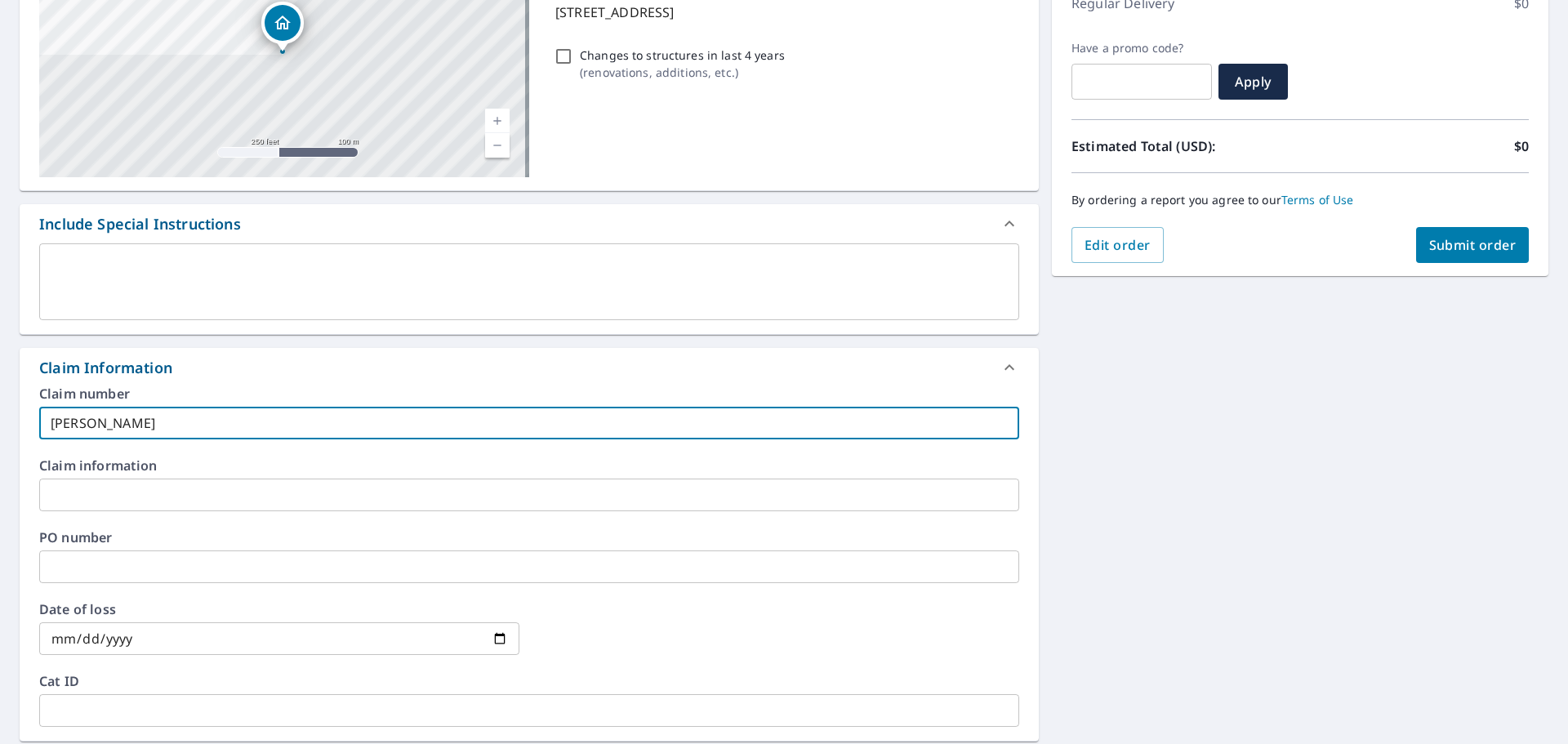
type input "[PERSON_NAME] -vs"
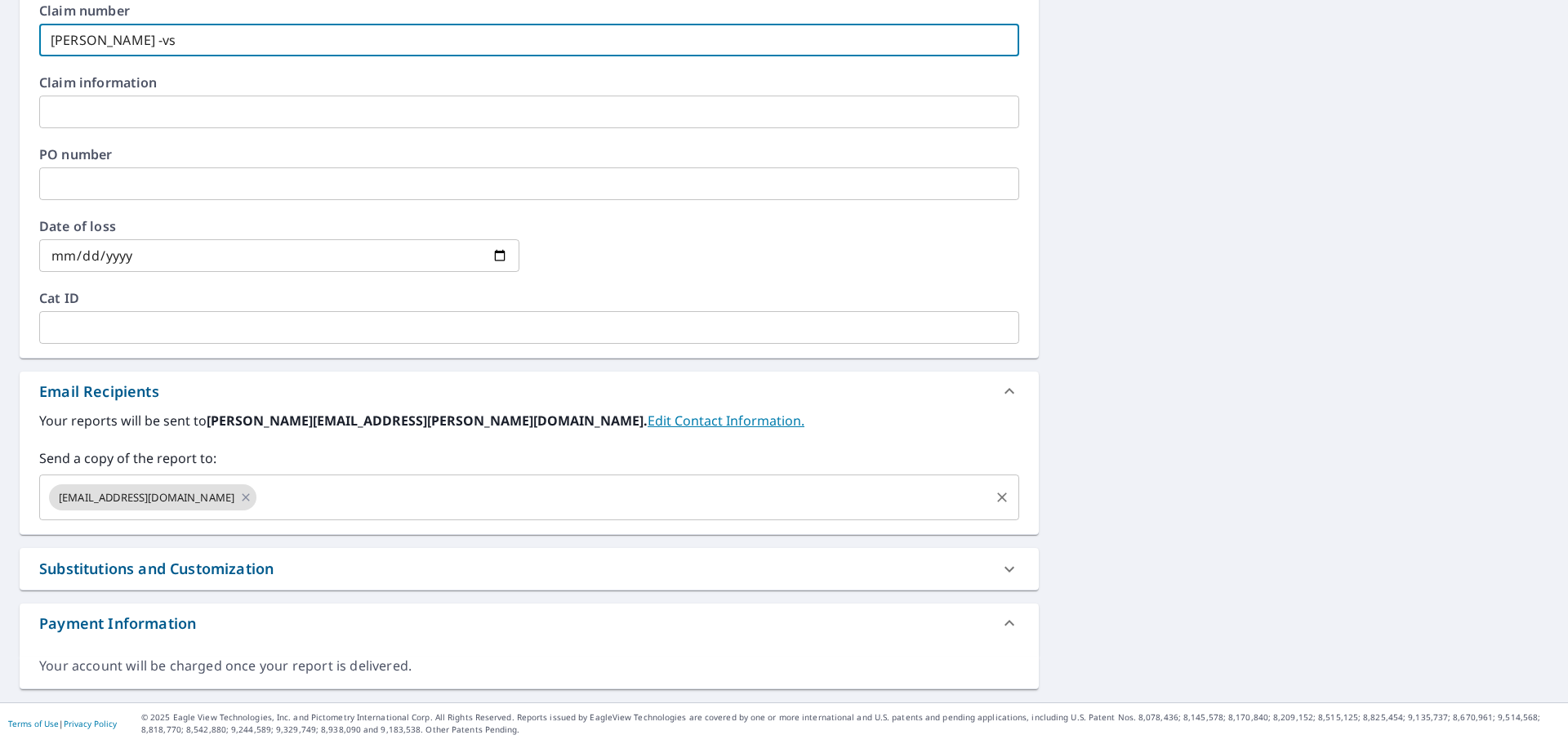
click at [271, 508] on input "text" at bounding box center [623, 498] width 729 height 31
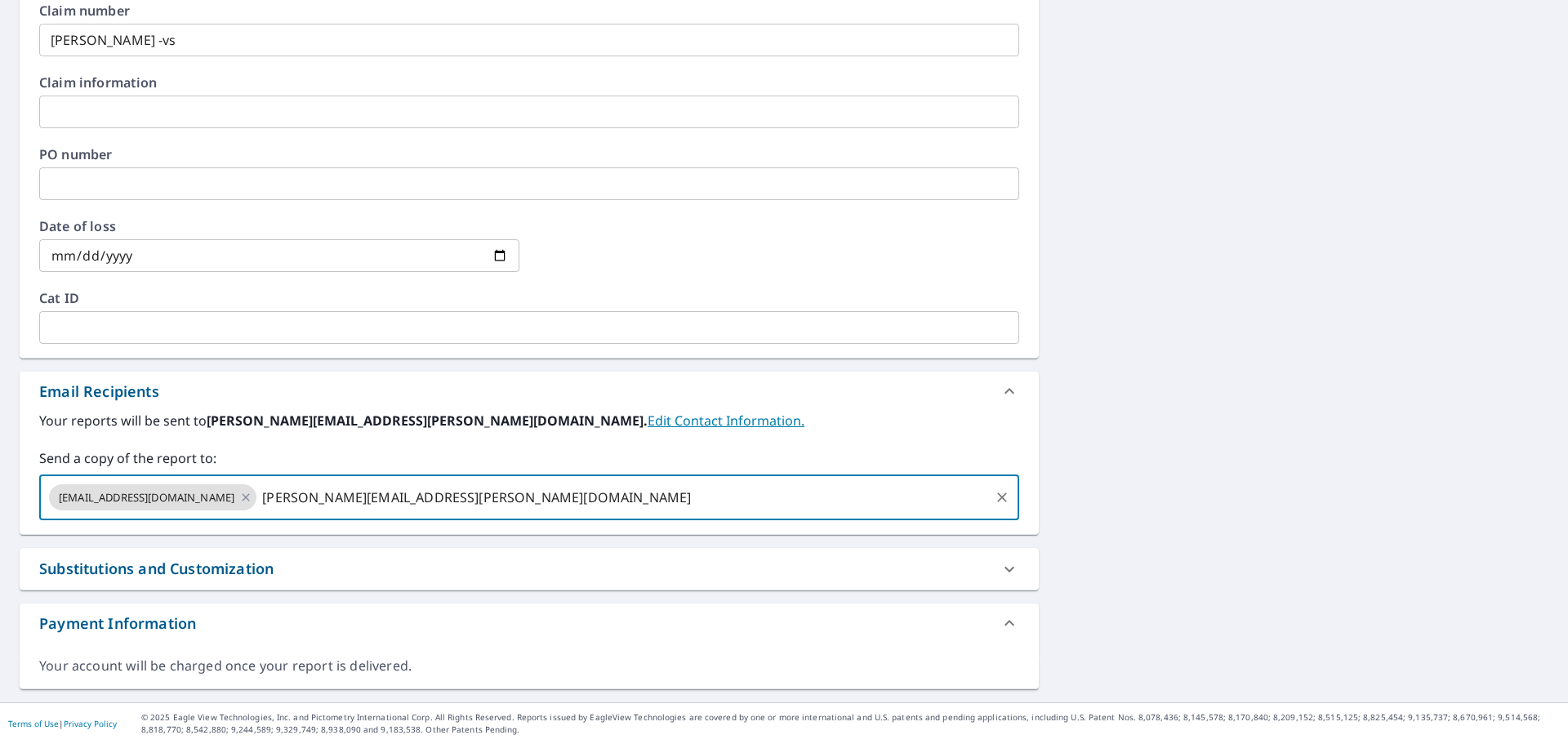
type input "[PERSON_NAME][EMAIL_ADDRESS][PERSON_NAME][DOMAIN_NAME]"
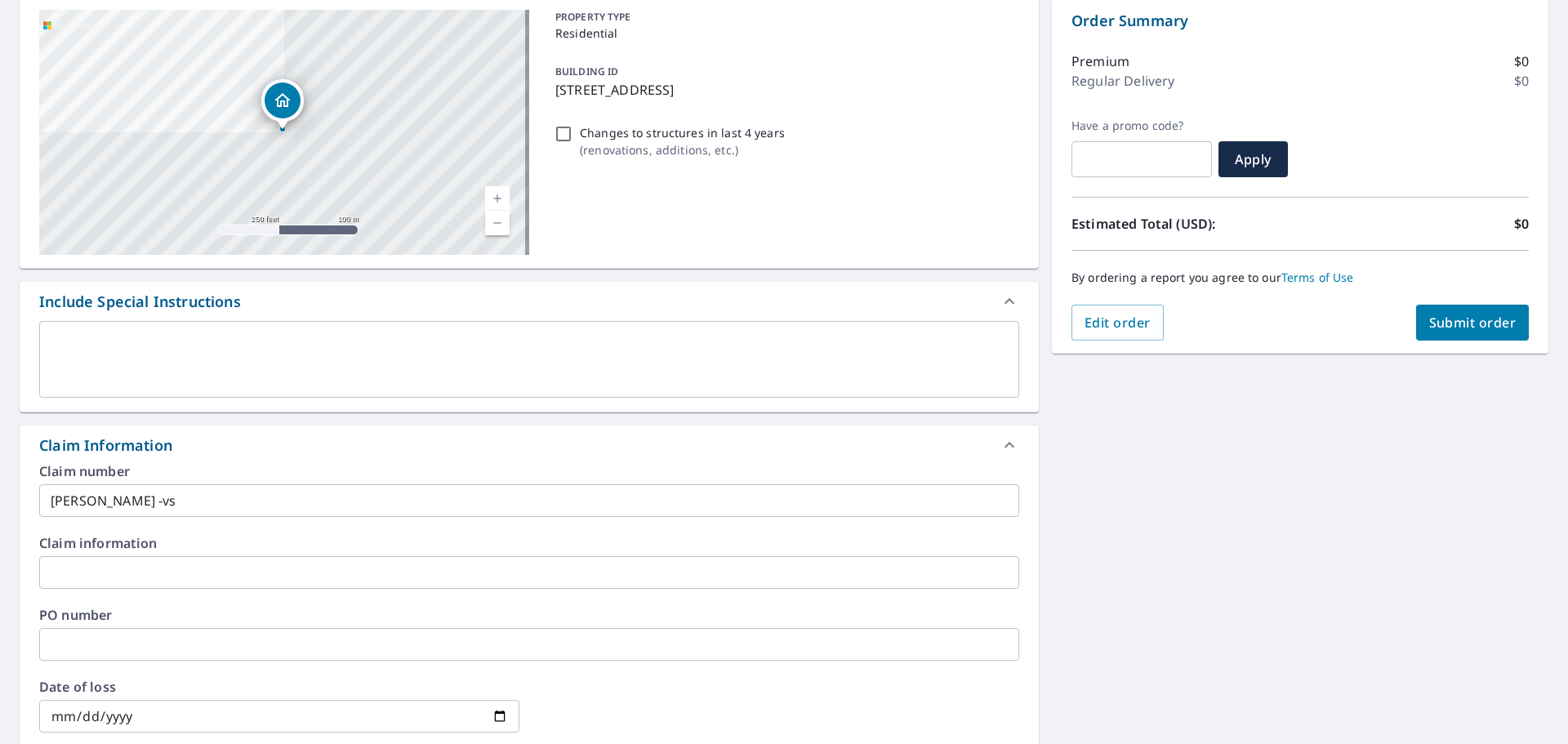
scroll to position [138, 0]
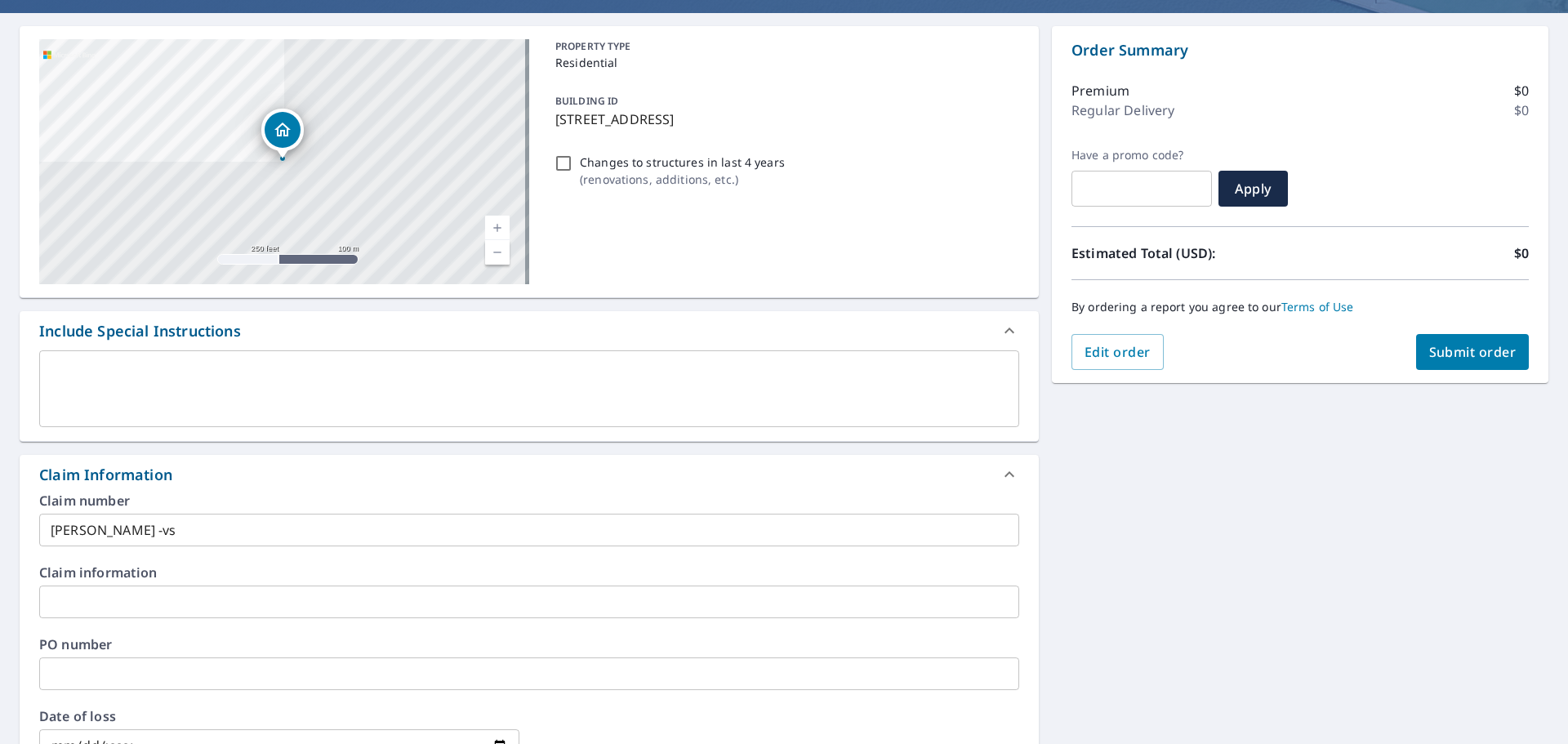
click at [1451, 346] on span "Submit order" at bounding box center [1473, 352] width 88 height 18
